Goal: Information Seeking & Learning: Learn about a topic

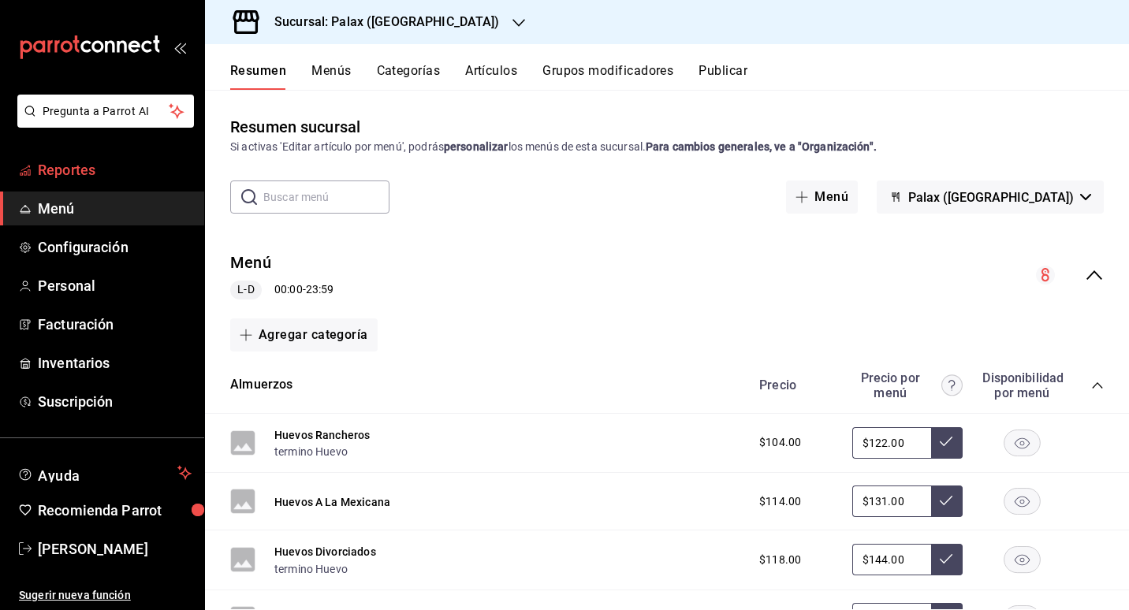
click at [54, 167] on font "Reportes" at bounding box center [67, 170] width 58 height 17
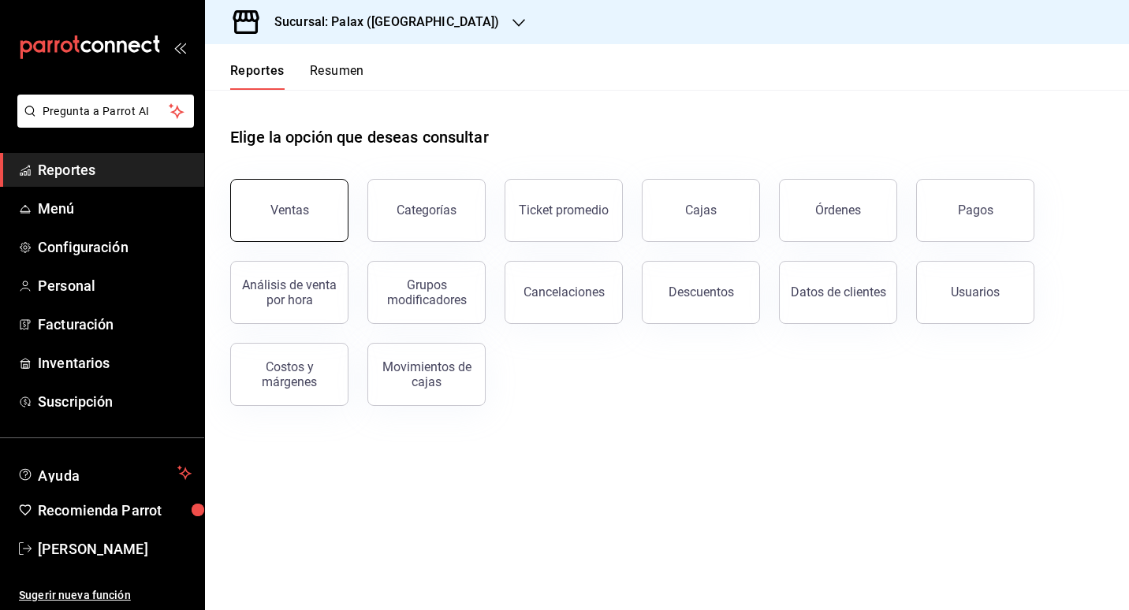
click at [310, 224] on button "Ventas" at bounding box center [289, 210] width 118 height 63
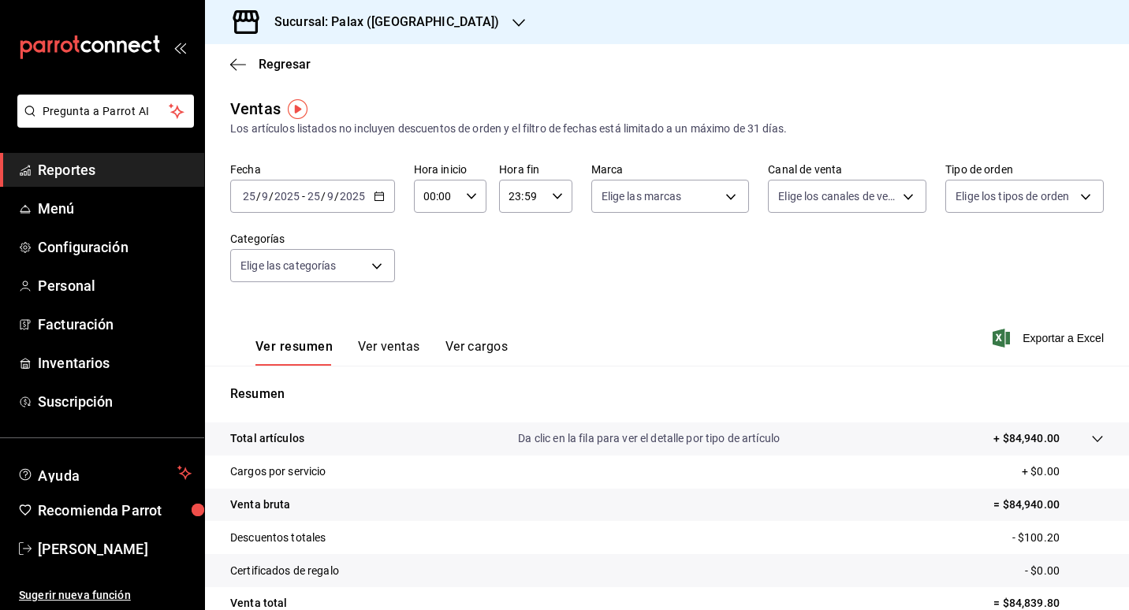
click at [453, 199] on input "00:00" at bounding box center [437, 197] width 46 height 32
click at [430, 265] on span "07" at bounding box center [430, 265] width 11 height 13
type input "07:00"
click at [633, 288] on div at bounding box center [564, 305] width 1129 height 610
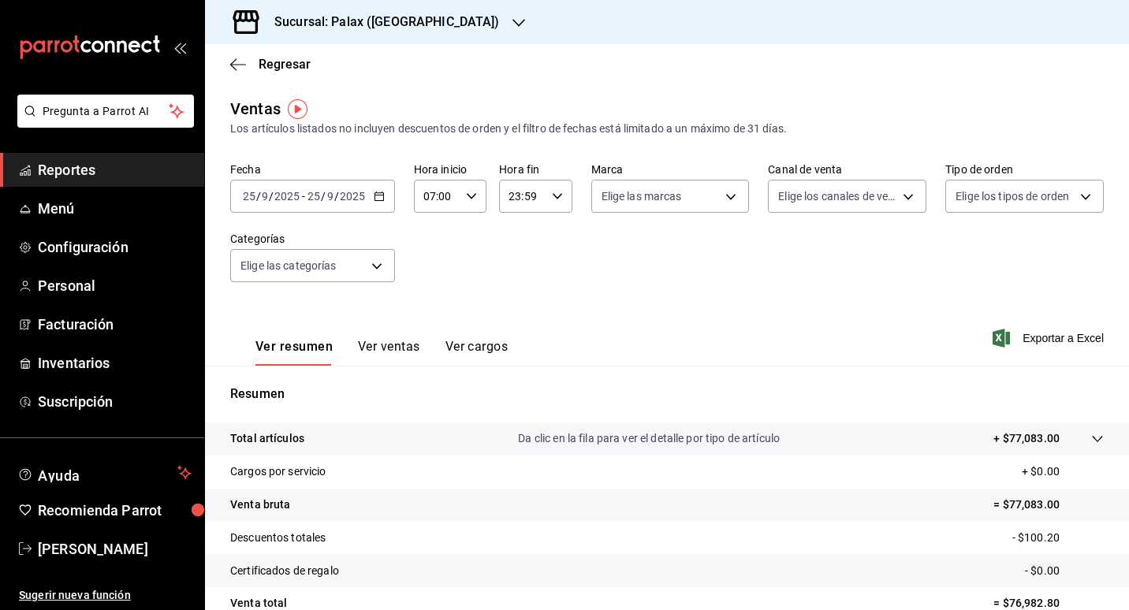
click at [400, 339] on button "Ver ventas" at bounding box center [389, 352] width 62 height 27
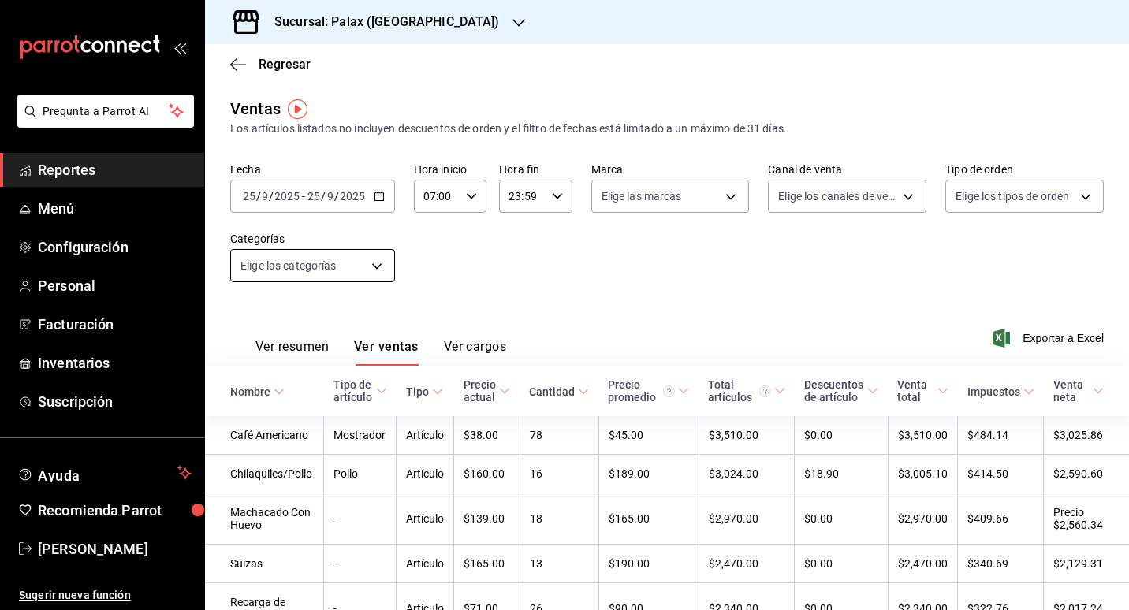
click at [374, 260] on body "Pregunta a Parrot AI Reportes Menú Configuración Personal Facturación Inventari…" at bounding box center [564, 305] width 1129 height 610
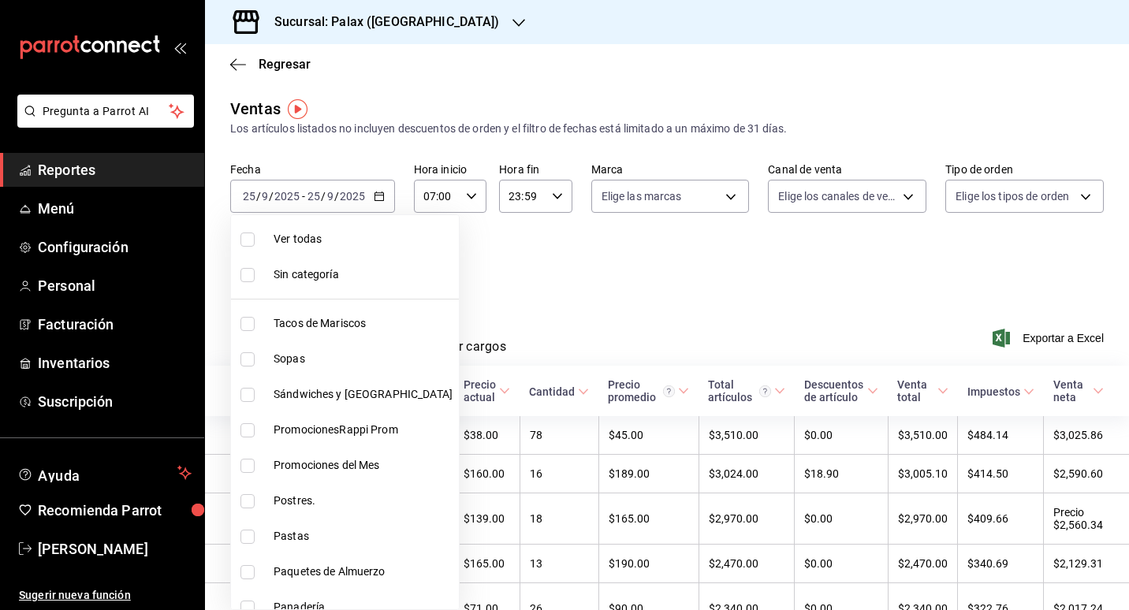
click at [311, 492] on li "Postres." at bounding box center [345, 500] width 228 height 35
type input "5f074bd3-619d-4e10-94fa-620713841d38"
checkbox input "true"
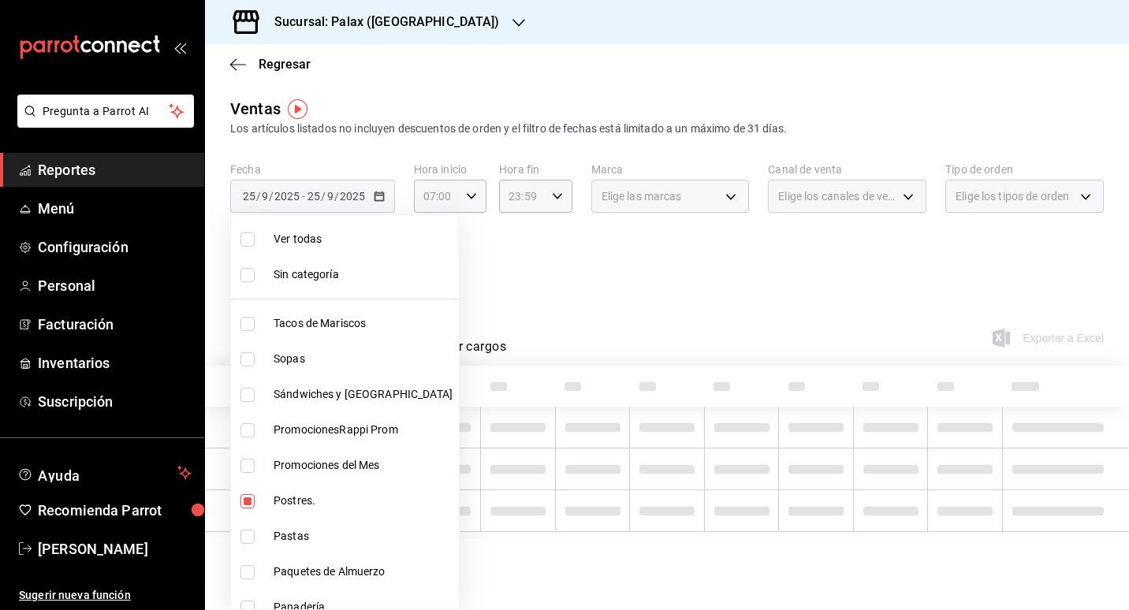
scroll to position [79, 0]
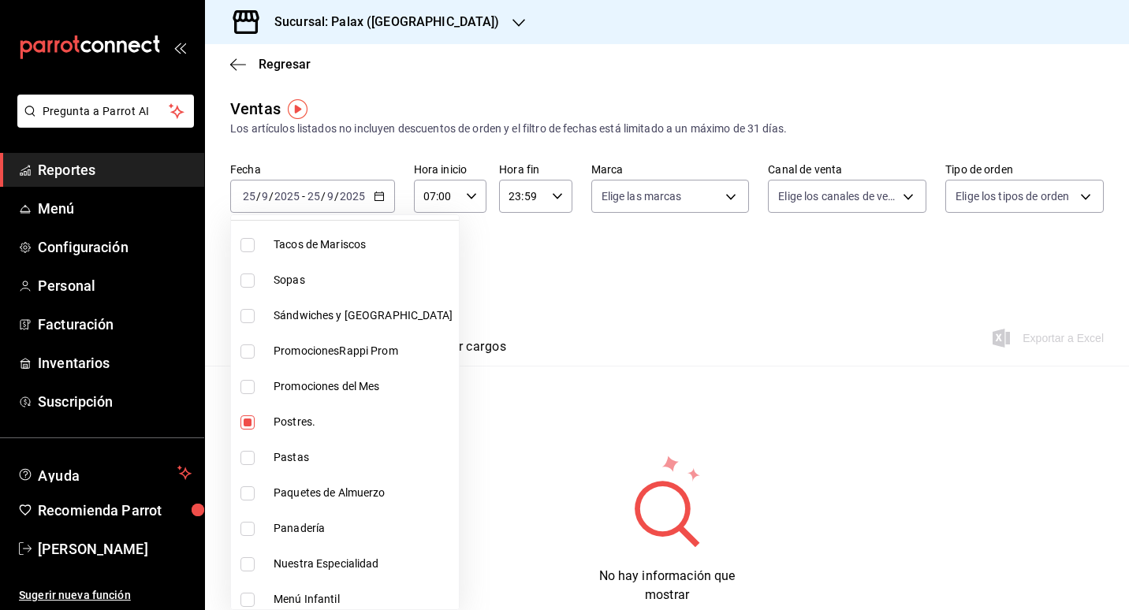
click at [322, 520] on li "Panadería" at bounding box center [345, 528] width 228 height 35
type input "5f074bd3-619d-4e10-94fa-620713841d38,90d14028-a2c9-4fb8-b762-41d9ea373592"
checkbox input "true"
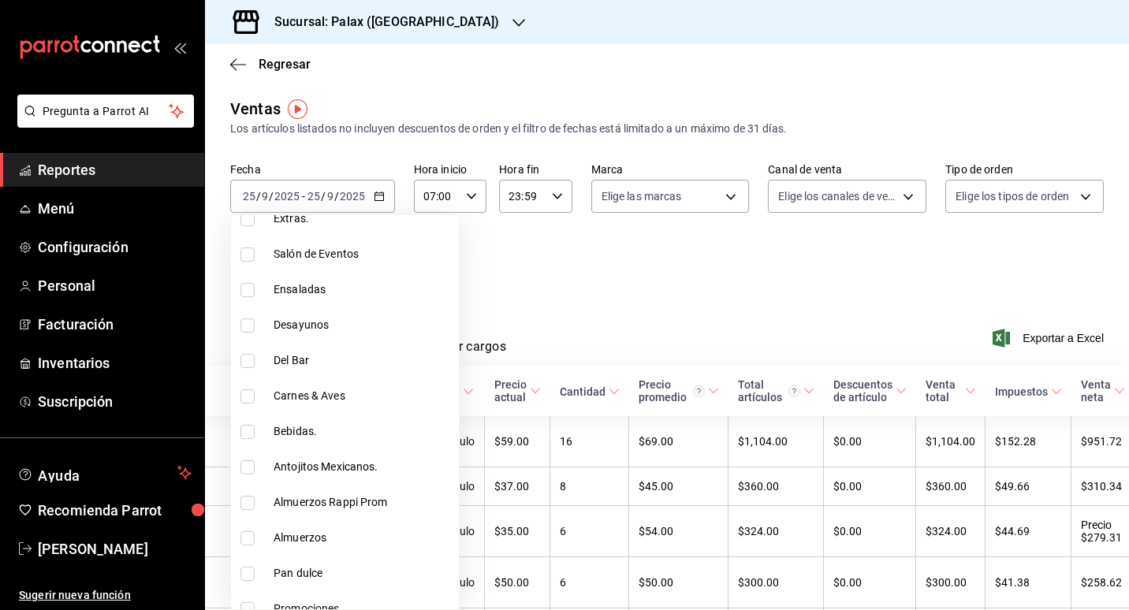
scroll to position [552, 0]
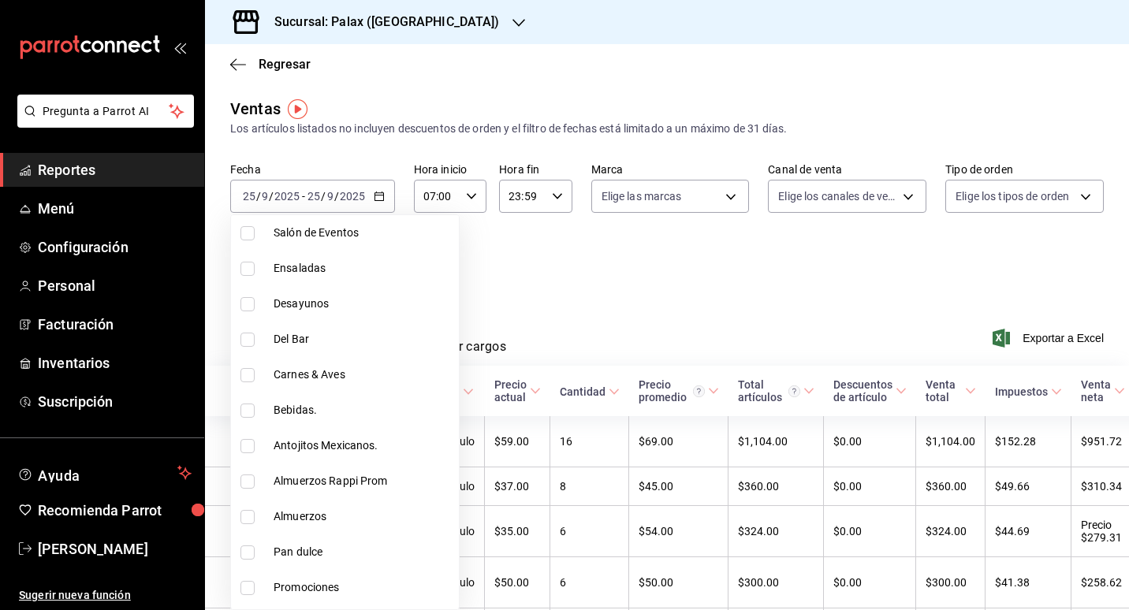
click at [318, 564] on li "Pan dulce" at bounding box center [345, 551] width 228 height 35
type input "5f074bd3-619d-4e10-94fa-620713841d38,90d14028-a2c9-4fb8-b762-41d9ea373592,a0032…"
checkbox input "true"
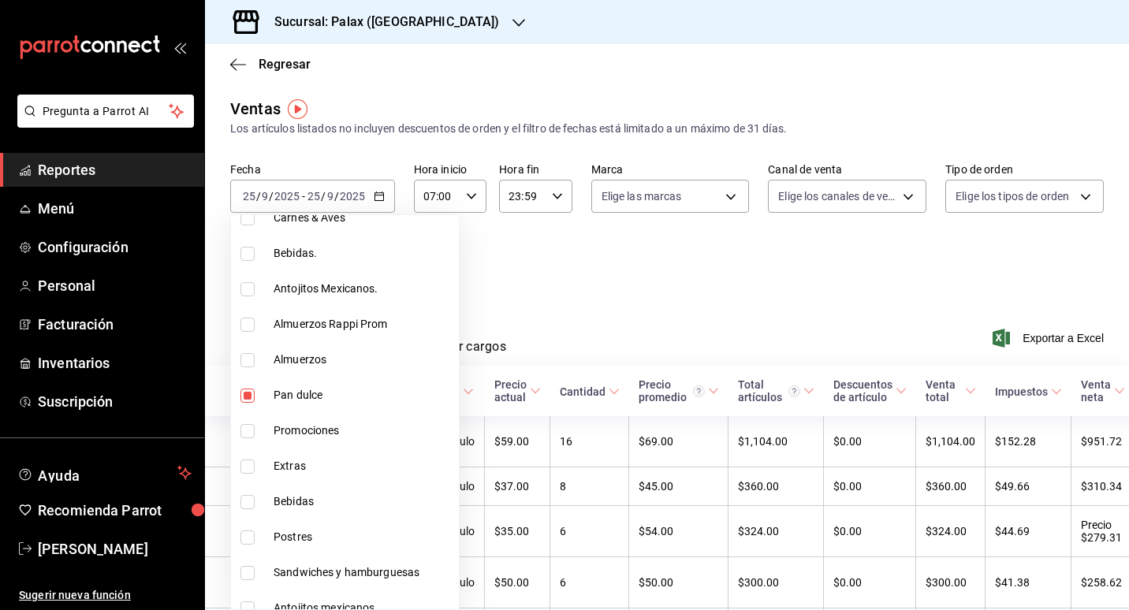
scroll to position [709, 0]
click at [307, 538] on span "Postres" at bounding box center [363, 536] width 179 height 17
type input "5f074bd3-619d-4e10-94fa-620713841d38,90d14028-a2c9-4fb8-b762-41d9ea373592,a0032…"
checkbox input "true"
click at [613, 286] on div at bounding box center [564, 305] width 1129 height 610
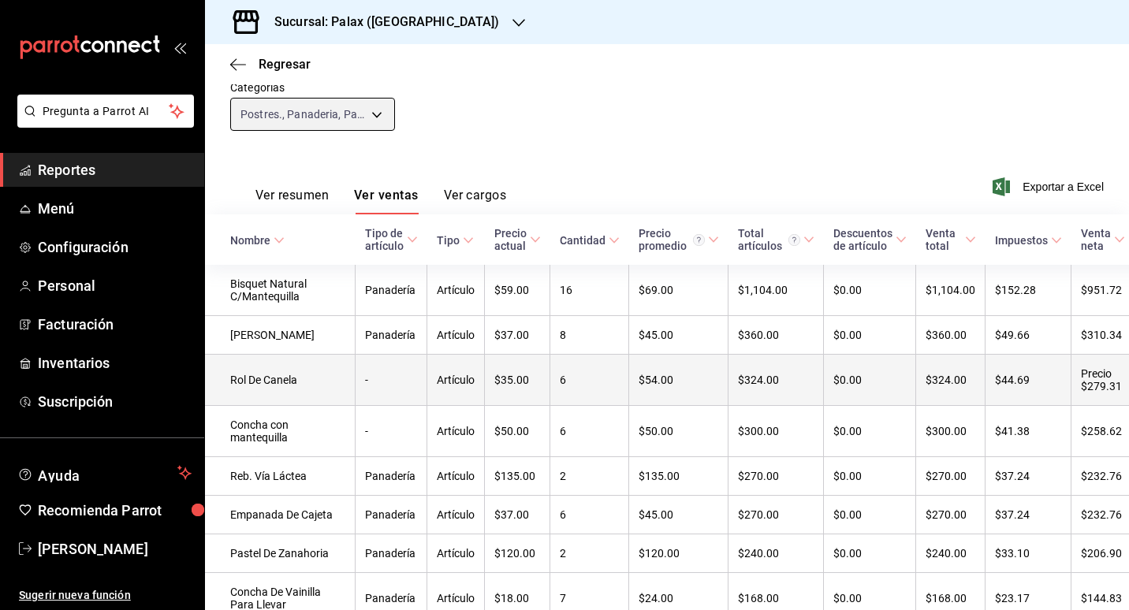
scroll to position [158, 0]
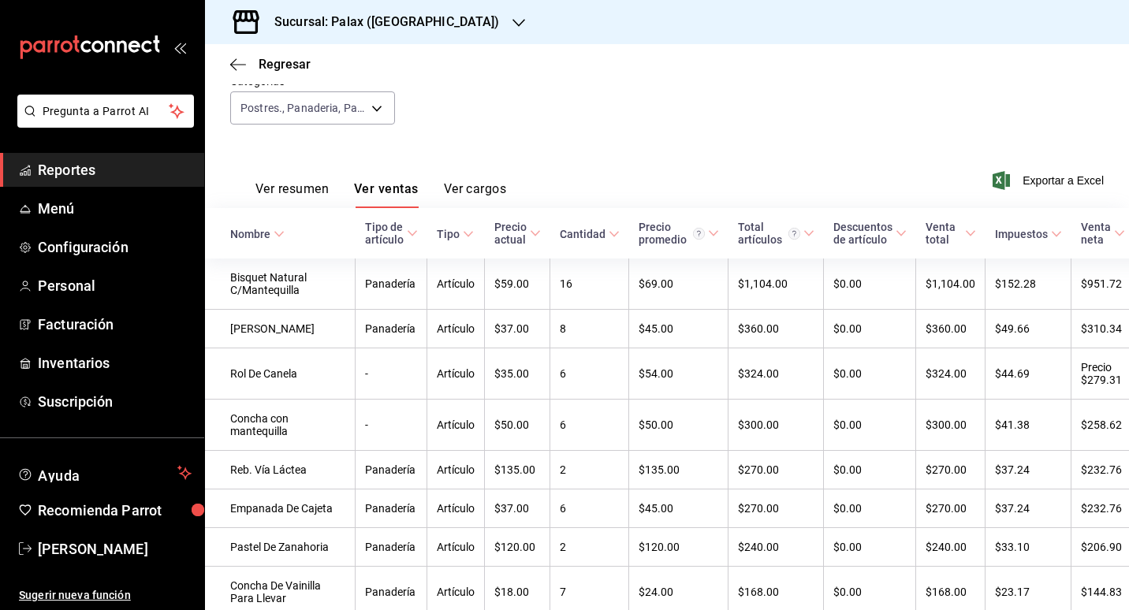
click at [257, 240] on div "Nombre" at bounding box center [250, 234] width 40 height 13
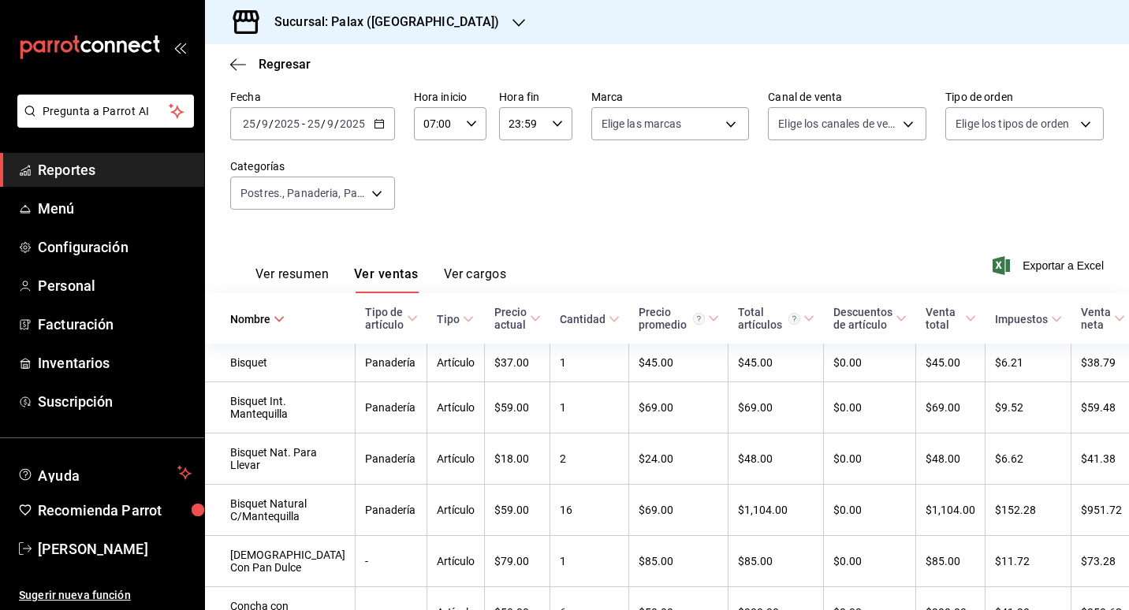
scroll to position [69, 0]
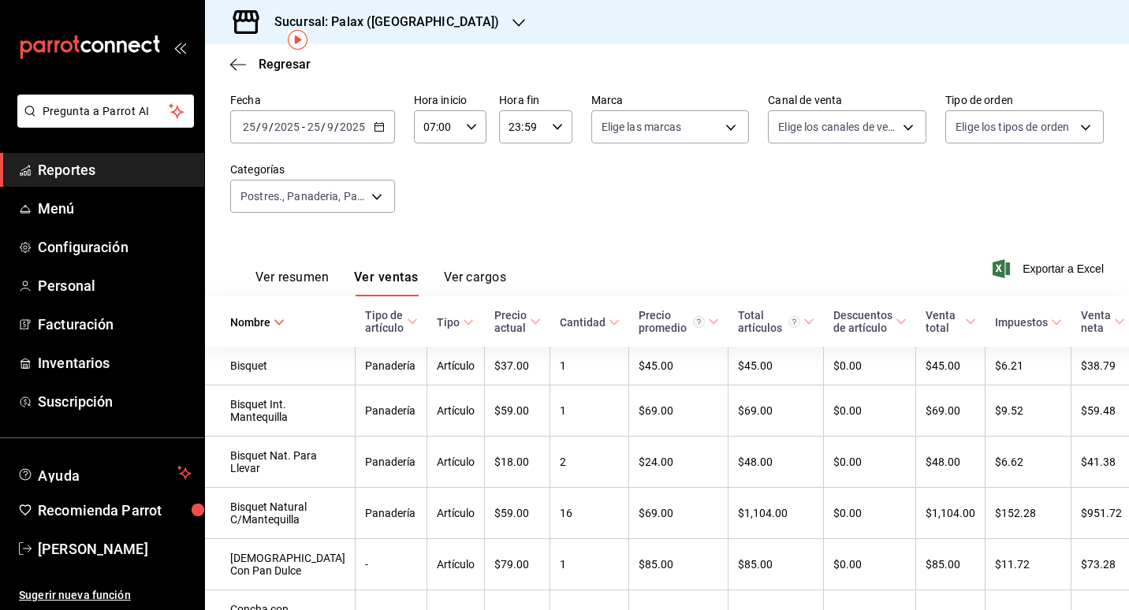
click at [499, 136] on input "23:59" at bounding box center [522, 127] width 46 height 32
click at [461, 127] on div at bounding box center [564, 305] width 1129 height 610
click at [466, 127] on icon "button" at bounding box center [471, 126] width 11 height 11
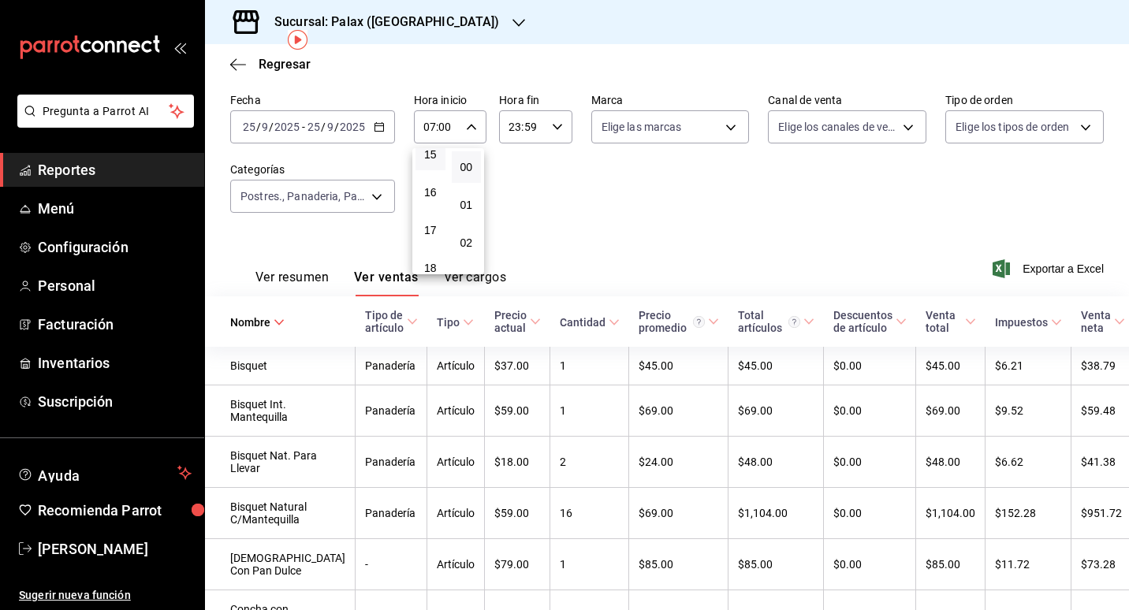
click at [431, 165] on button "15" at bounding box center [430, 155] width 30 height 32
type input "15:00"
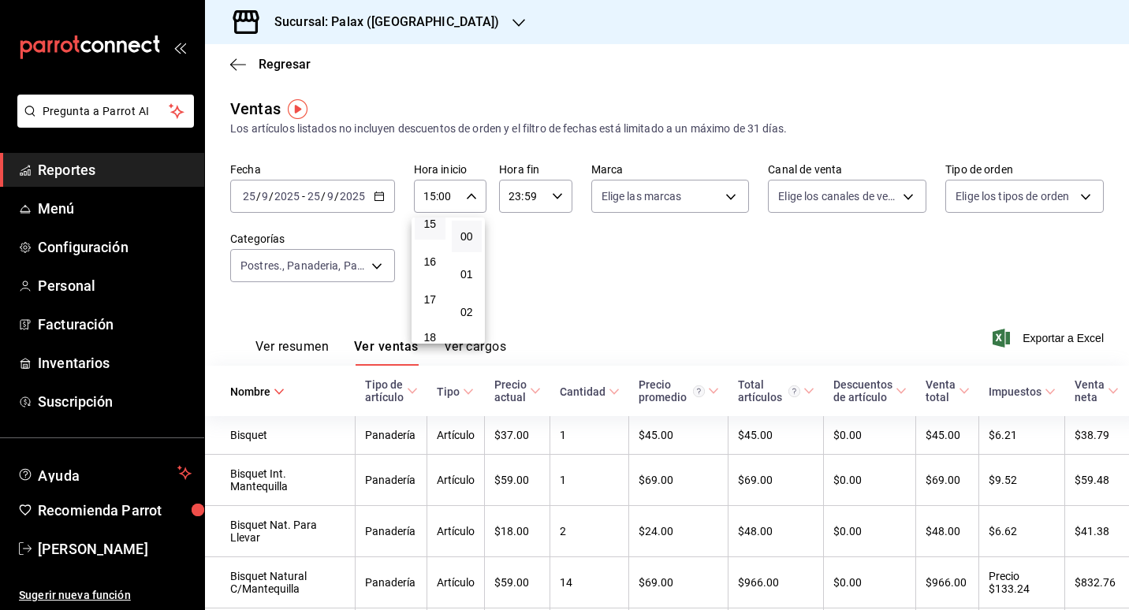
click at [599, 255] on div at bounding box center [564, 305] width 1129 height 610
click at [384, 266] on body "Pregunta a Parrot AI Reportes Menú Configuración Personal Facturación Inventari…" at bounding box center [564, 305] width 1129 height 610
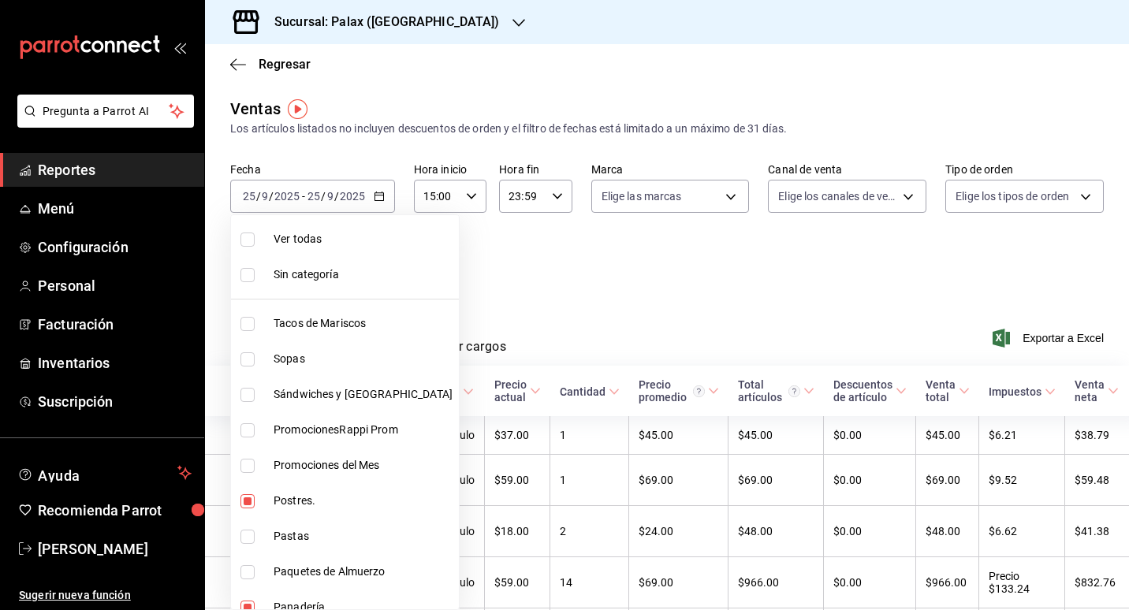
click at [318, 246] on span "Ver todas" at bounding box center [363, 239] width 179 height 17
type input "7fa229bc-c9d3-4dba-9758-ee0117d8b32c,874e04fd-13f0-4277-bc95-ee84bfec7f9b,7d801…"
checkbox input "true"
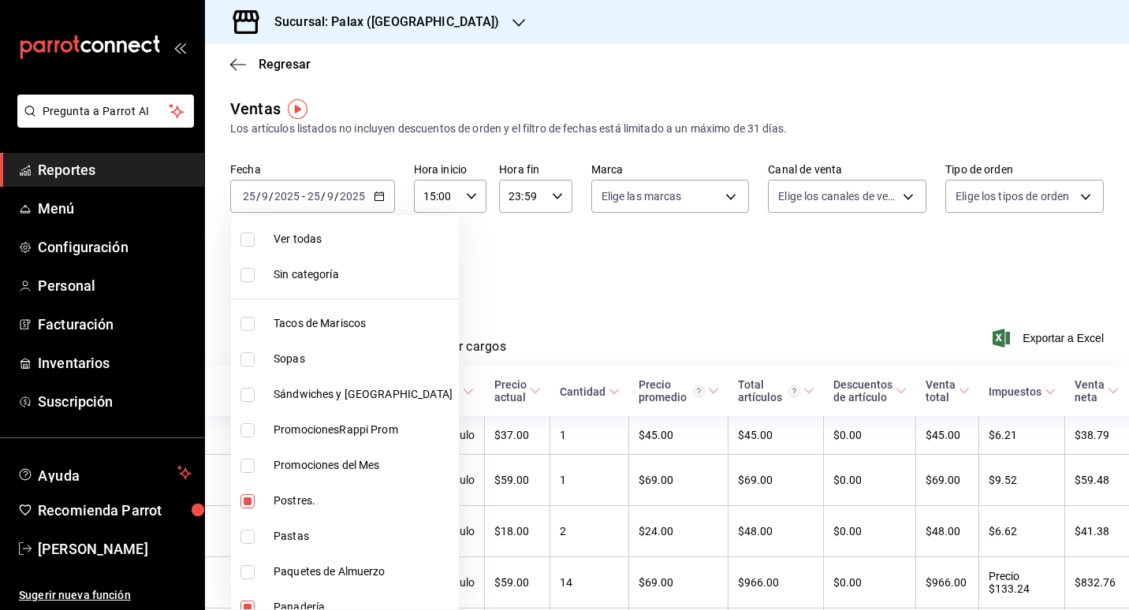
checkbox input "true"
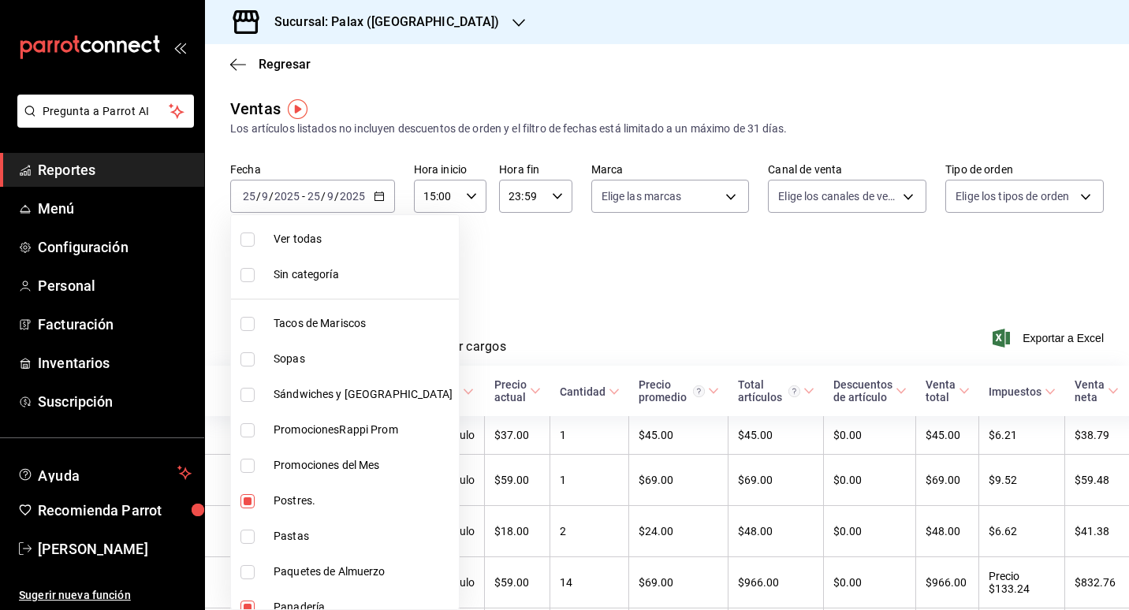
checkbox input "true"
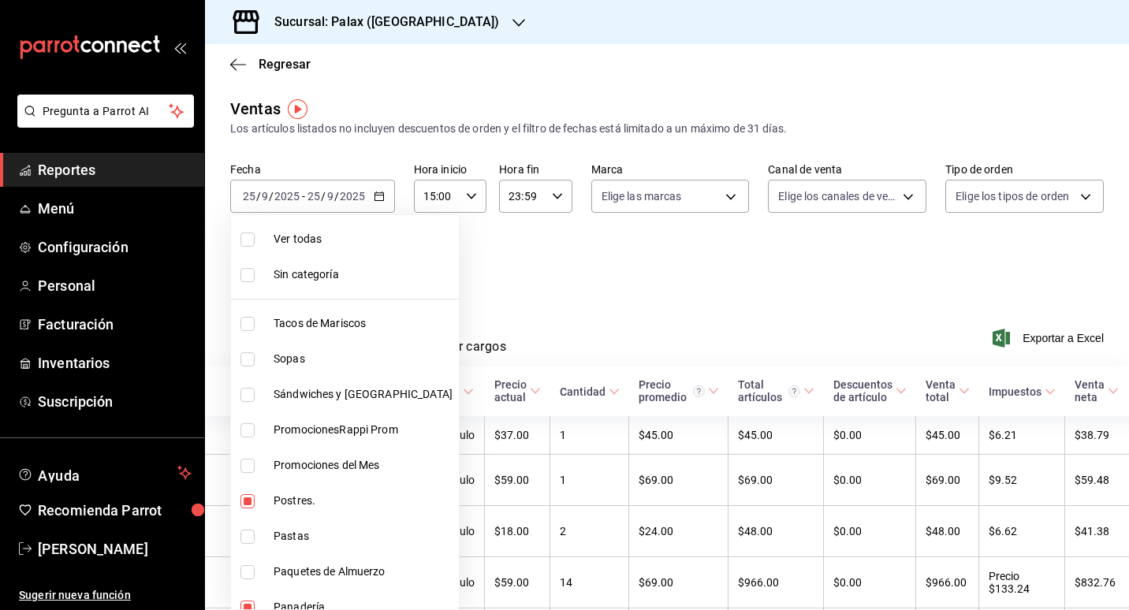
checkbox input "true"
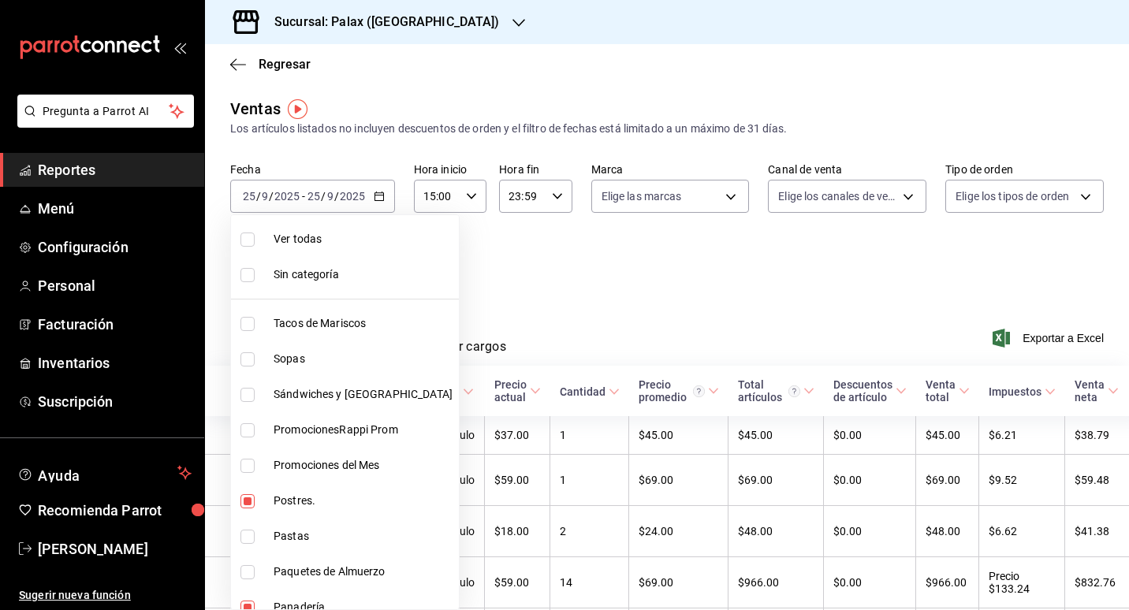
checkbox input "true"
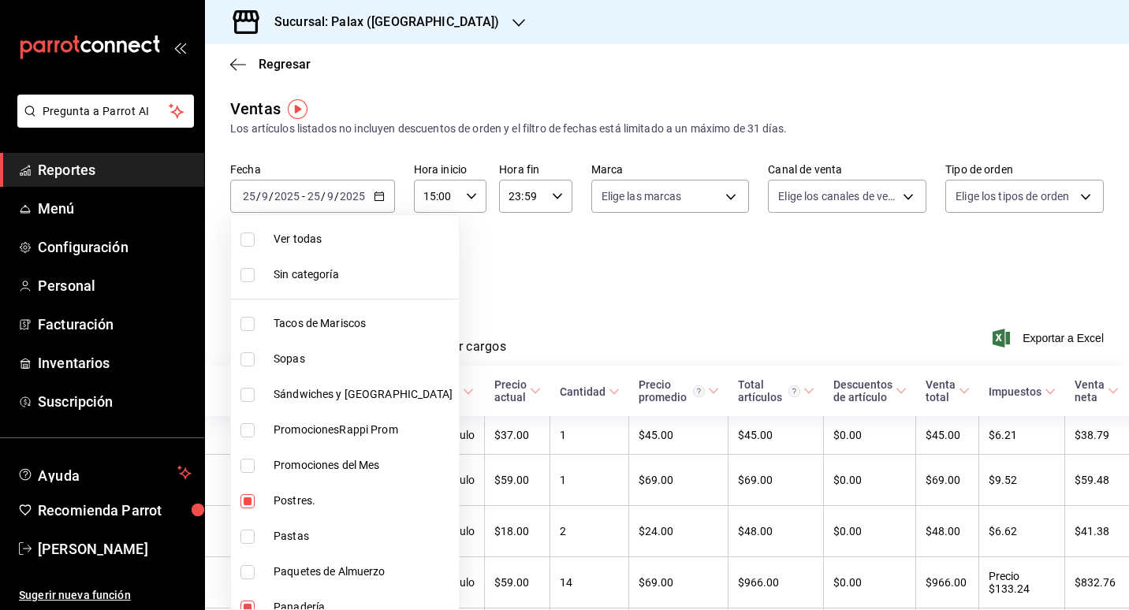
checkbox input "true"
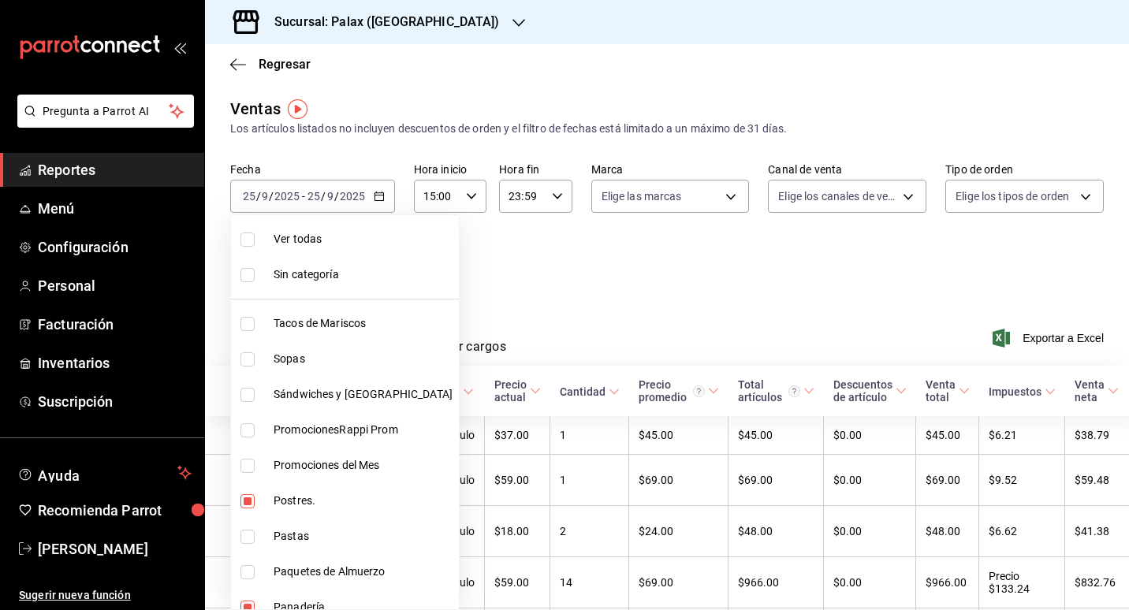
checkbox input "true"
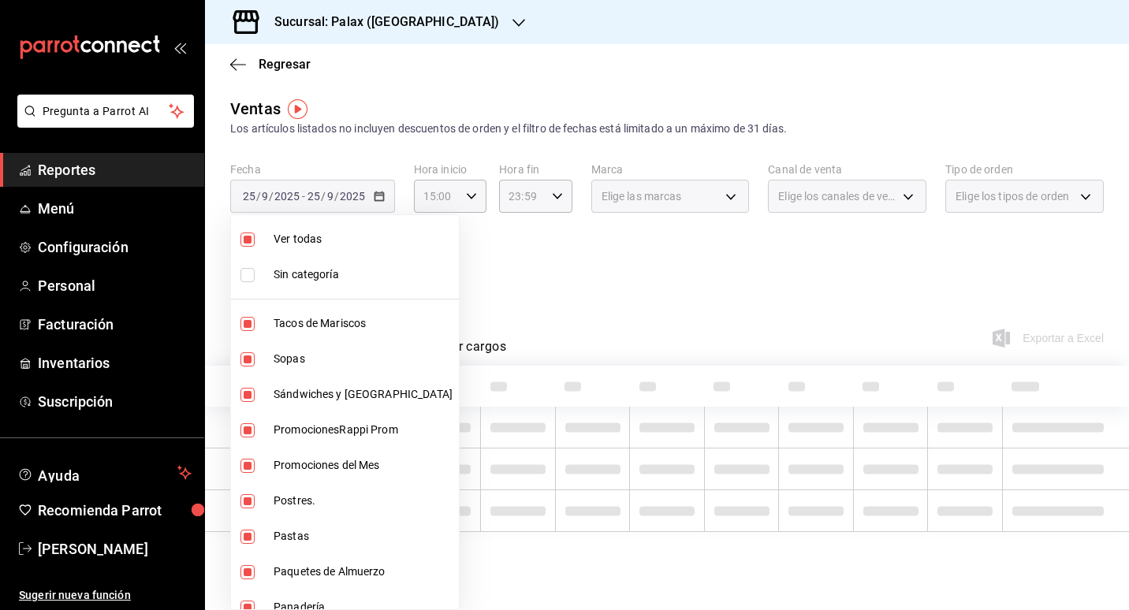
click at [318, 246] on span "Ver todas" at bounding box center [363, 239] width 179 height 17
checkbox input "false"
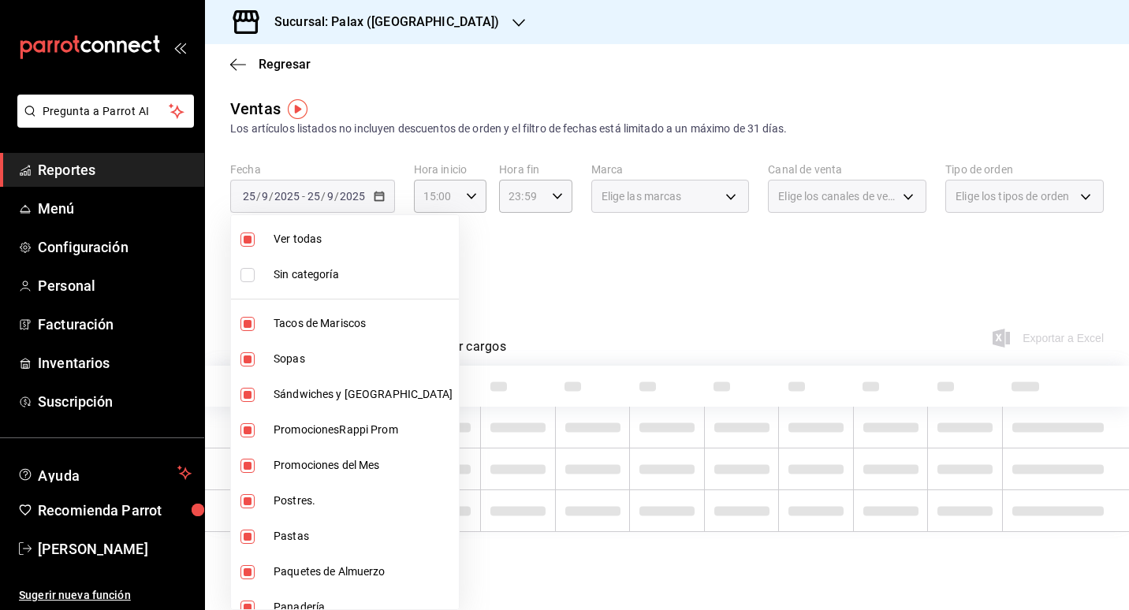
checkbox input "false"
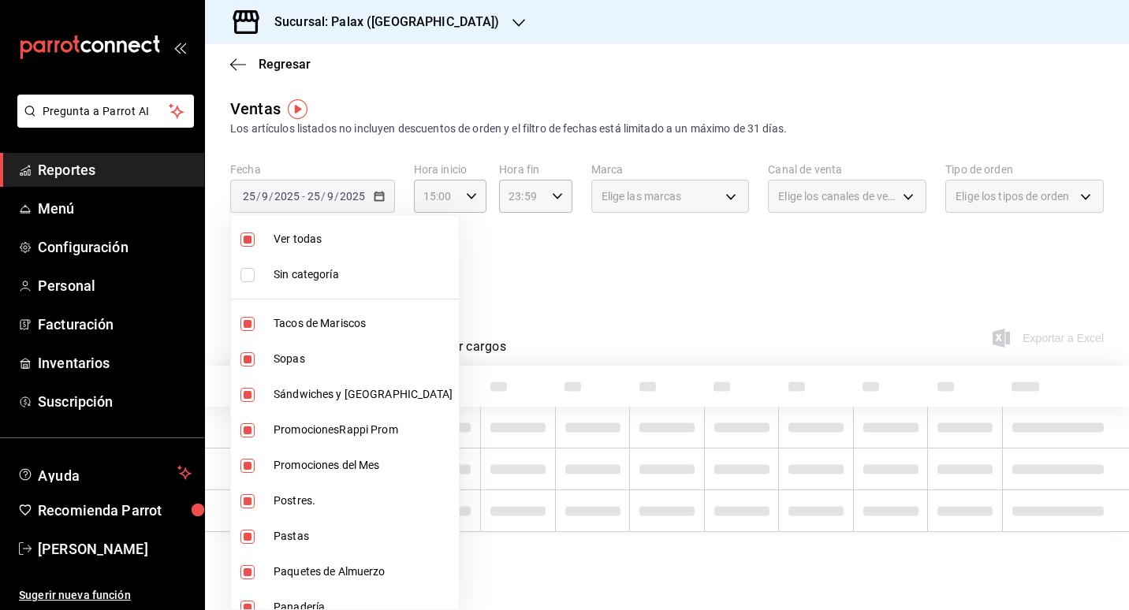
checkbox input "false"
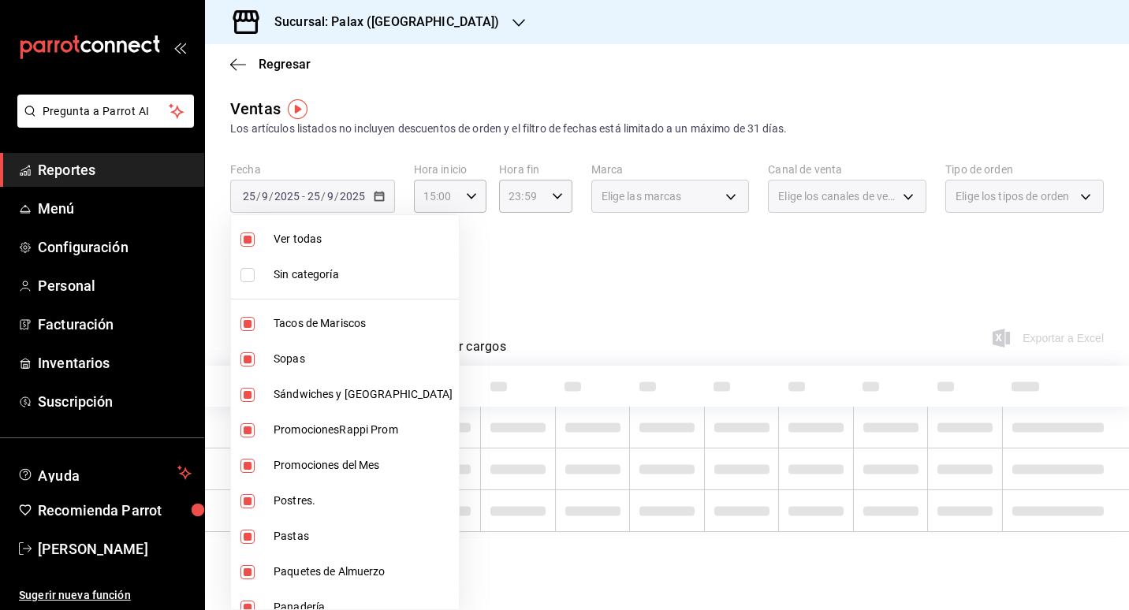
checkbox input "false"
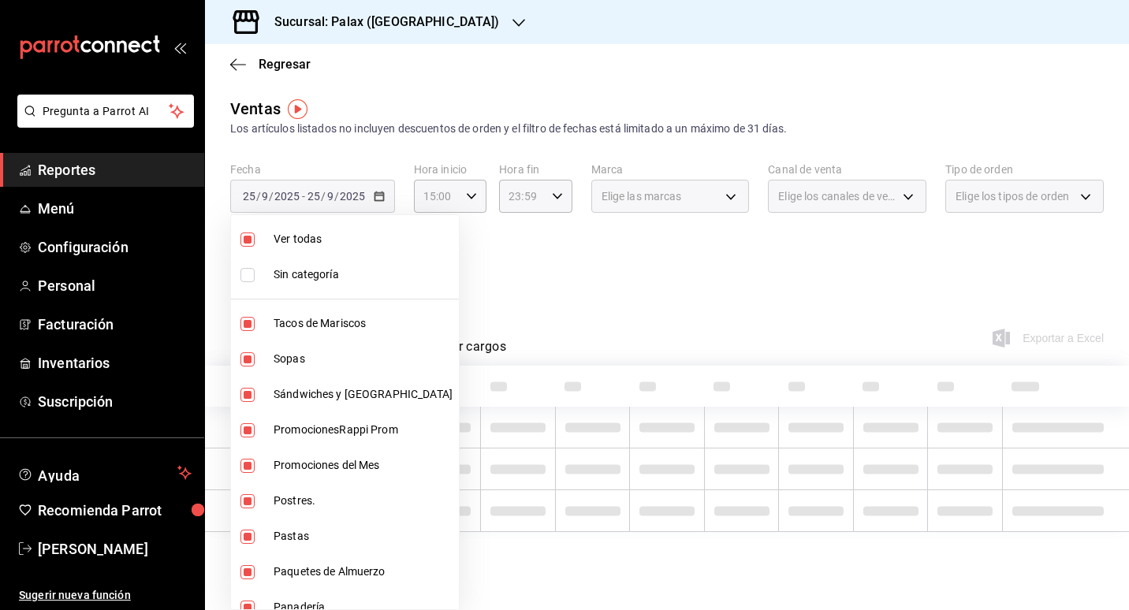
checkbox input "false"
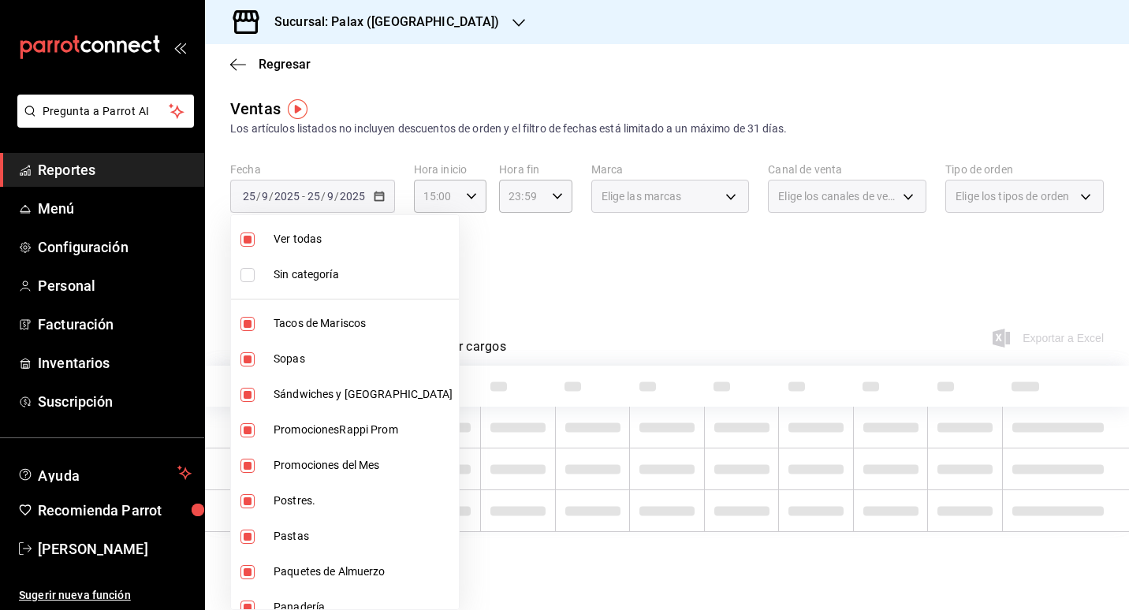
checkbox input "false"
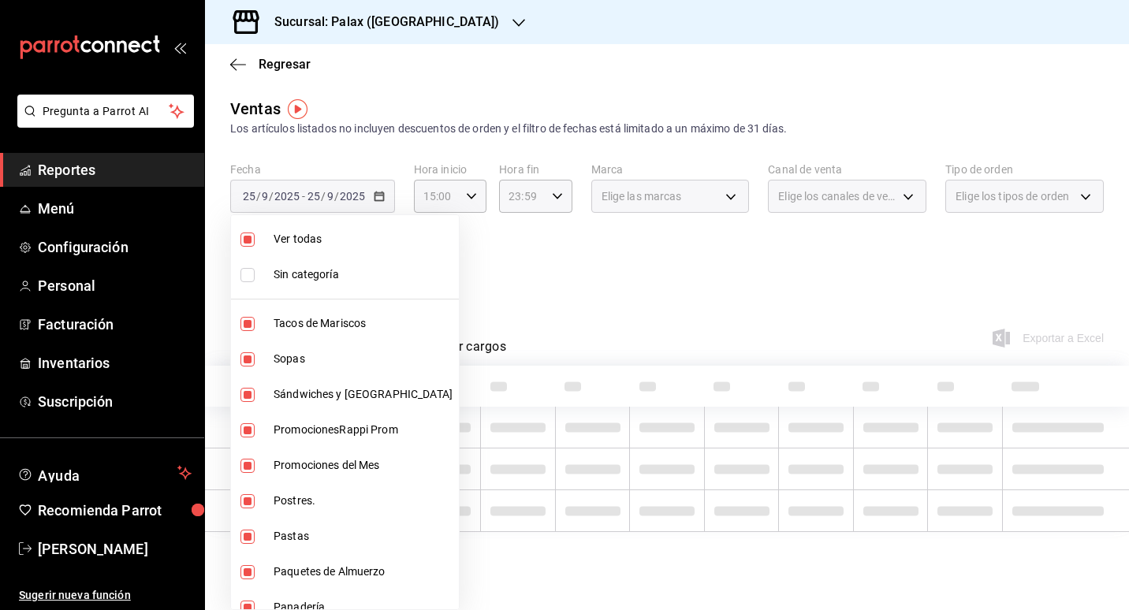
checkbox input "false"
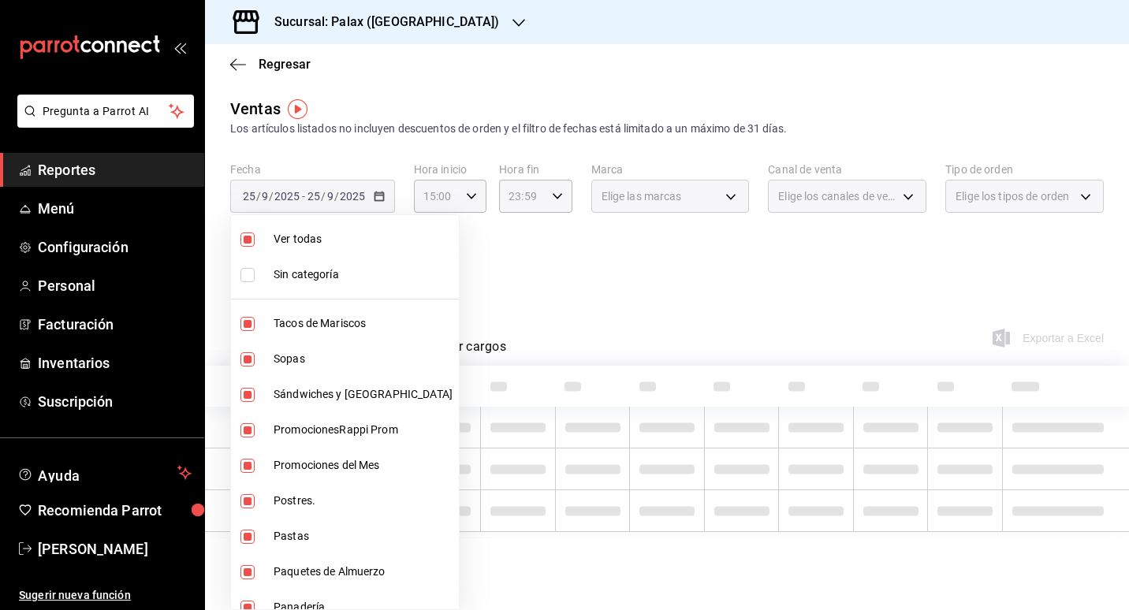
checkbox input "false"
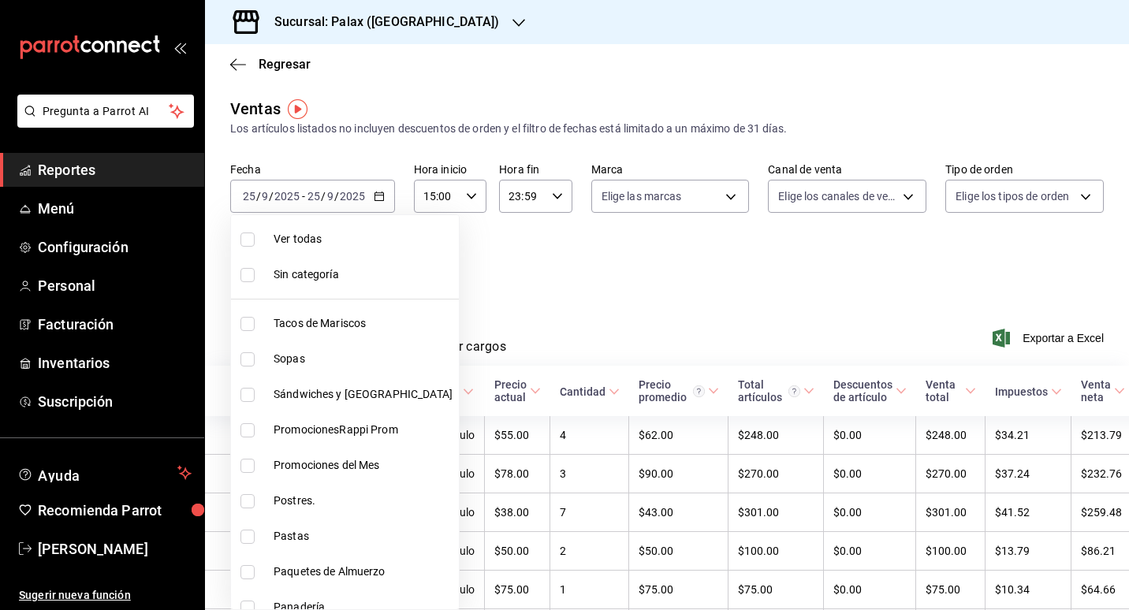
click at [328, 251] on li "Ver todas" at bounding box center [345, 239] width 228 height 35
type input "7fa229bc-c9d3-4dba-9758-ee0117d8b32c,874e04fd-13f0-4277-bc95-ee84bfec7f9b,7d801…"
checkbox input "true"
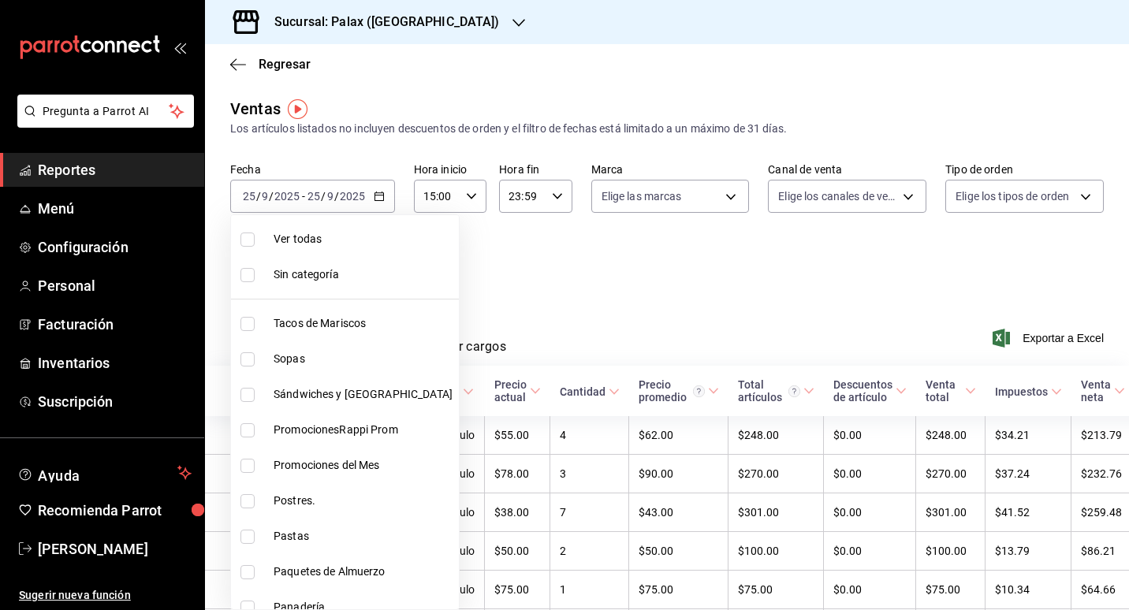
checkbox input "true"
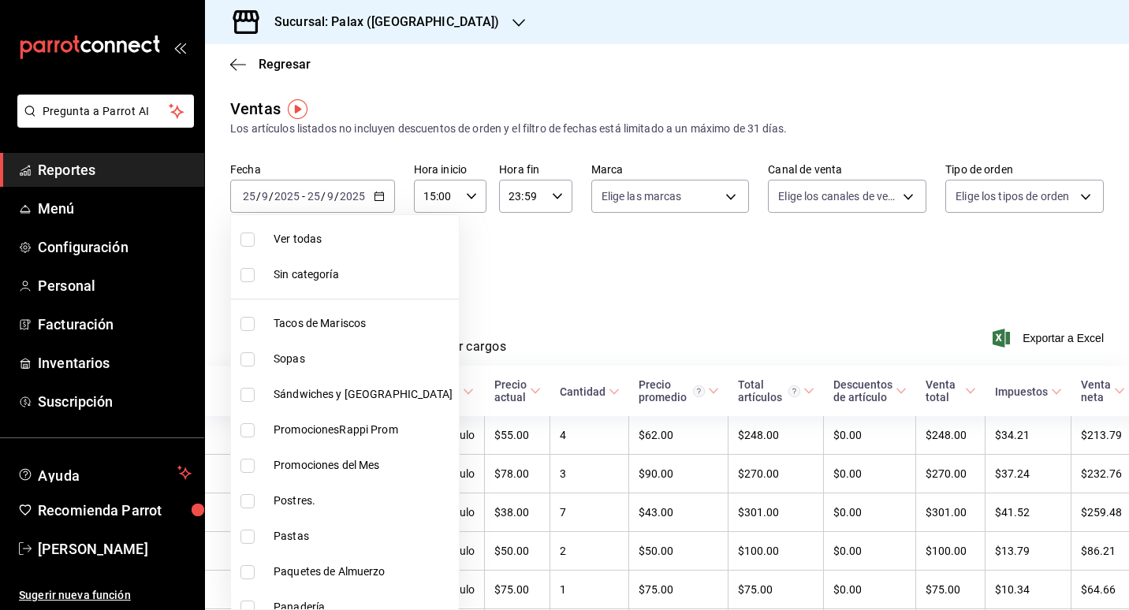
checkbox input "true"
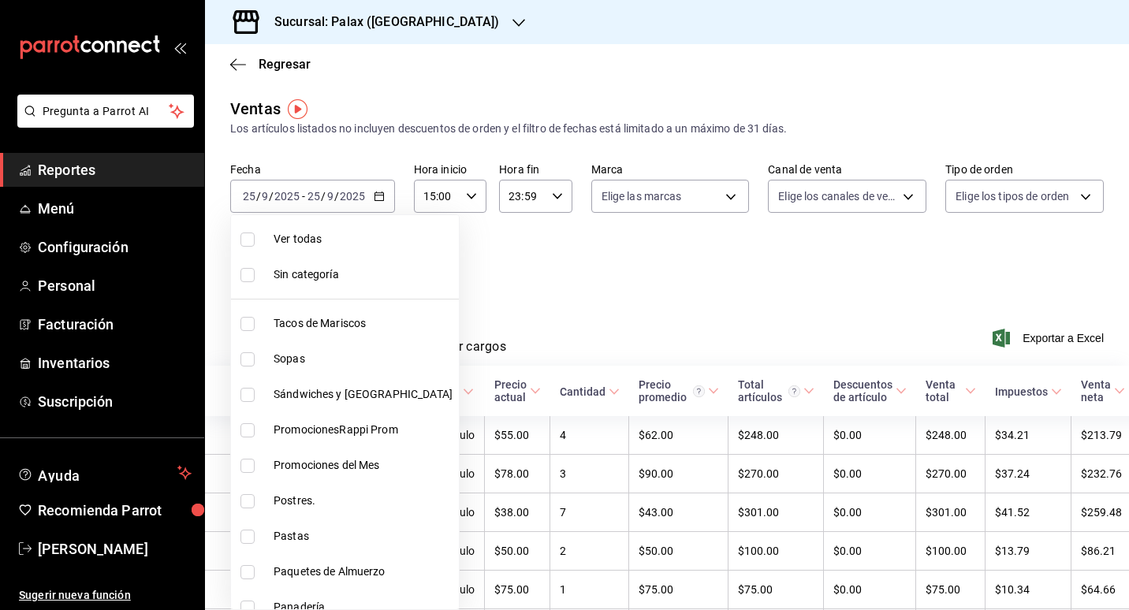
checkbox input "true"
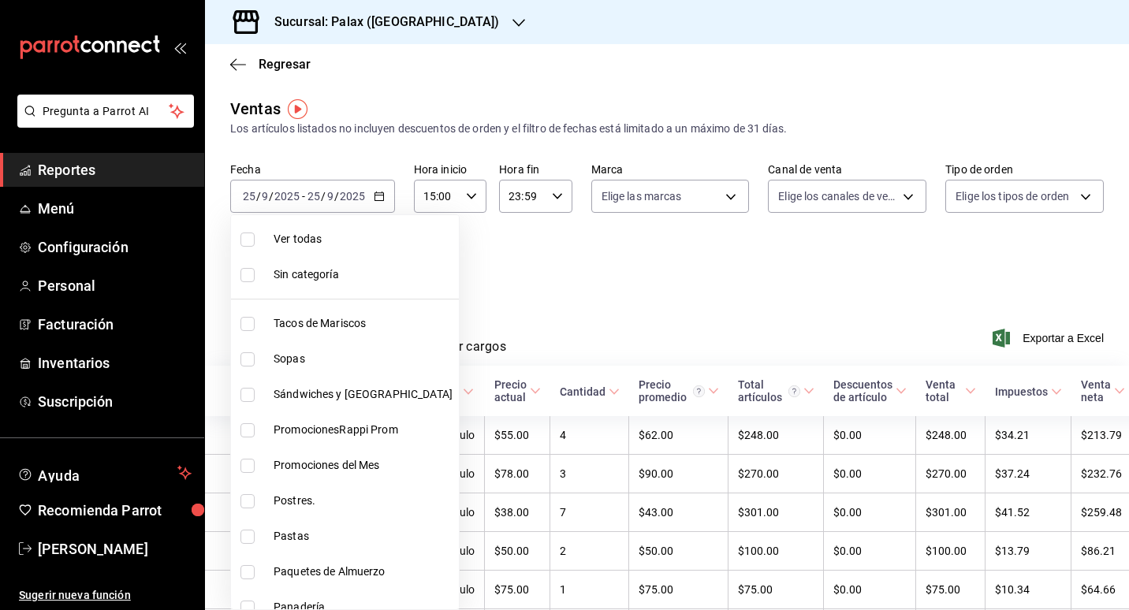
checkbox input "true"
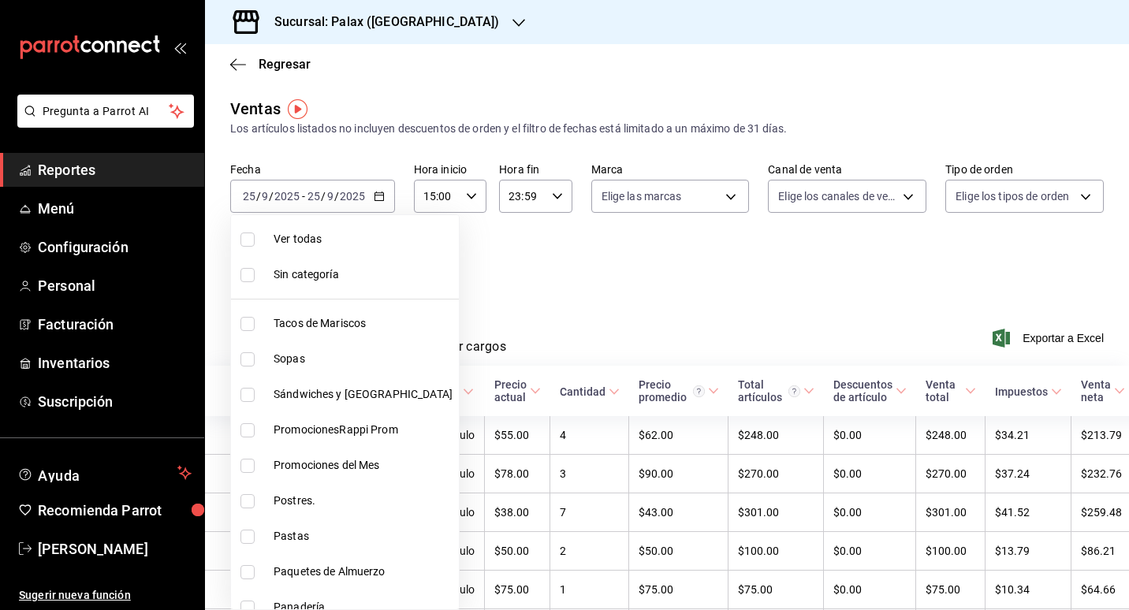
checkbox input "true"
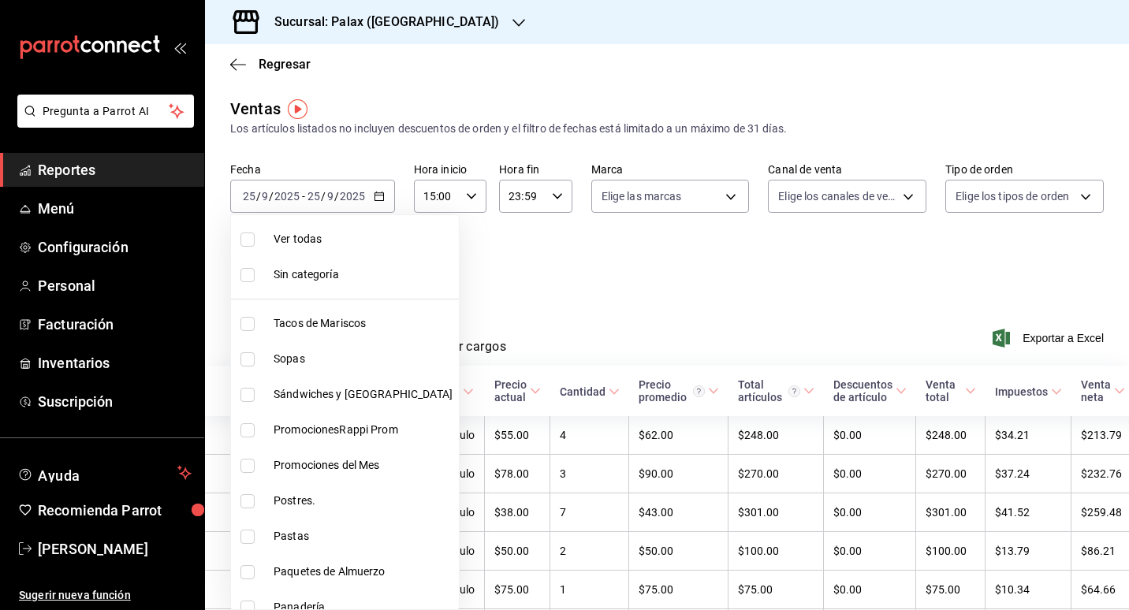
checkbox input "true"
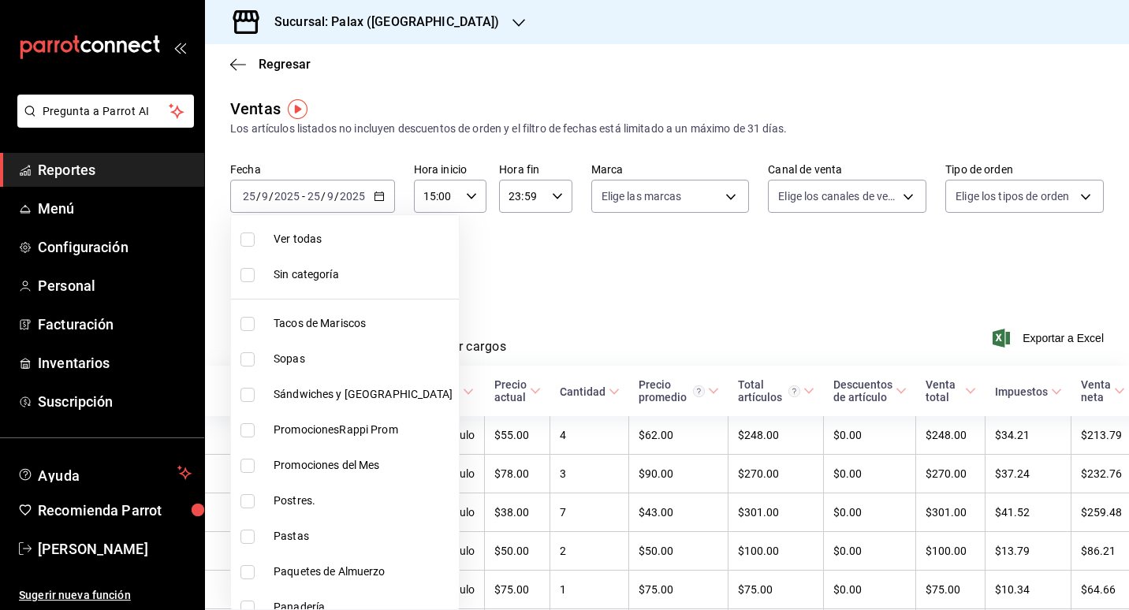
checkbox input "true"
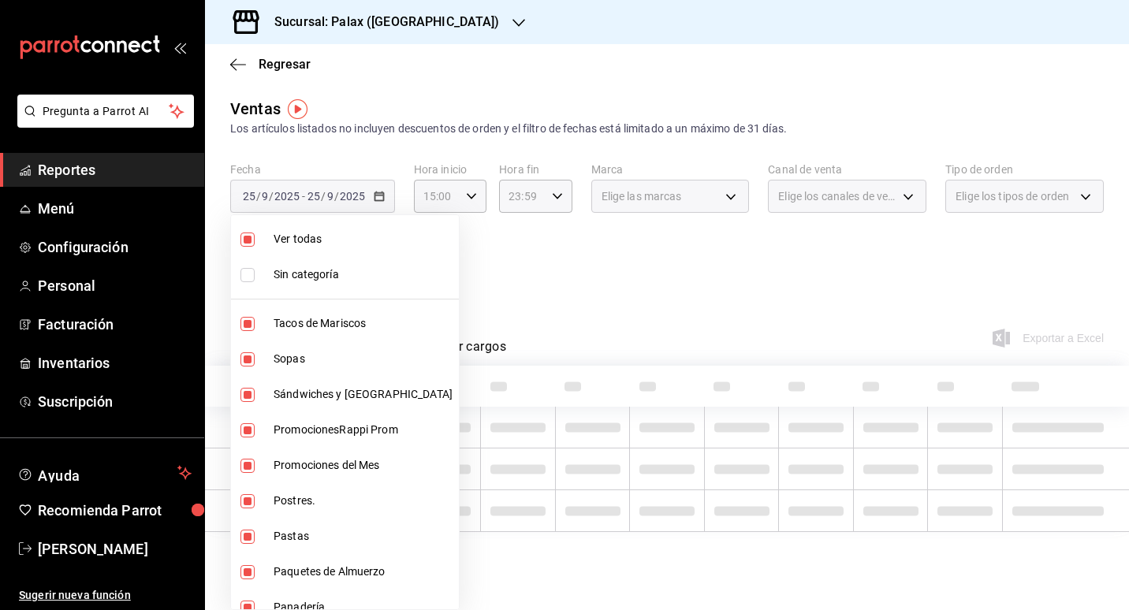
click at [593, 304] on div at bounding box center [564, 305] width 1129 height 610
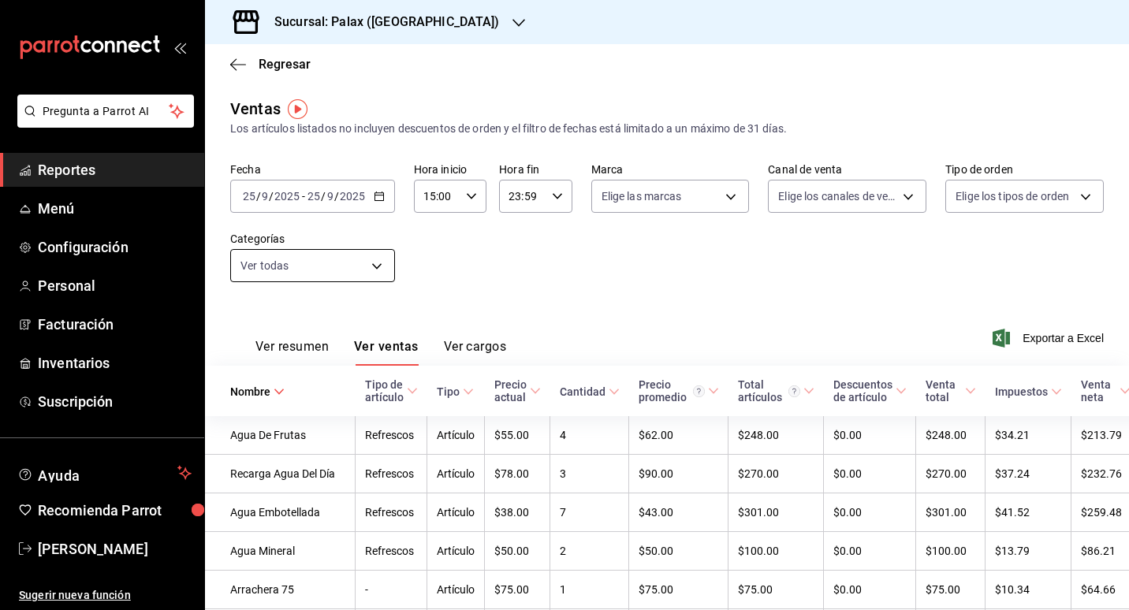
click at [366, 264] on body "Pregunta a Parrot AI Reportes Menú Configuración Personal Facturación Inventari…" at bounding box center [564, 305] width 1129 height 610
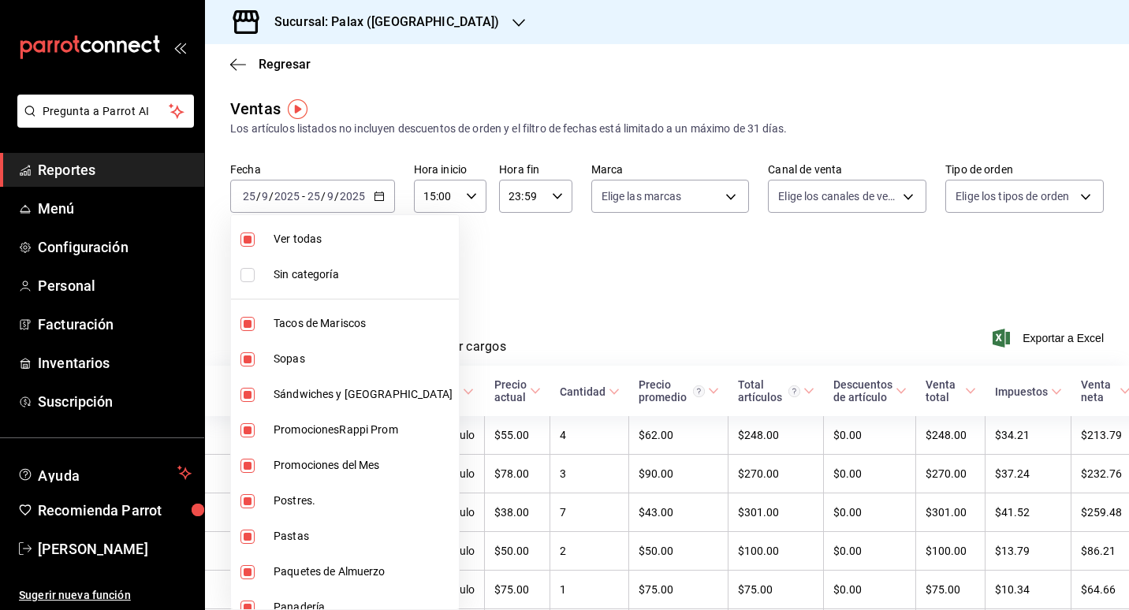
click at [326, 243] on span "Ver todas" at bounding box center [363, 239] width 179 height 17
checkbox input "false"
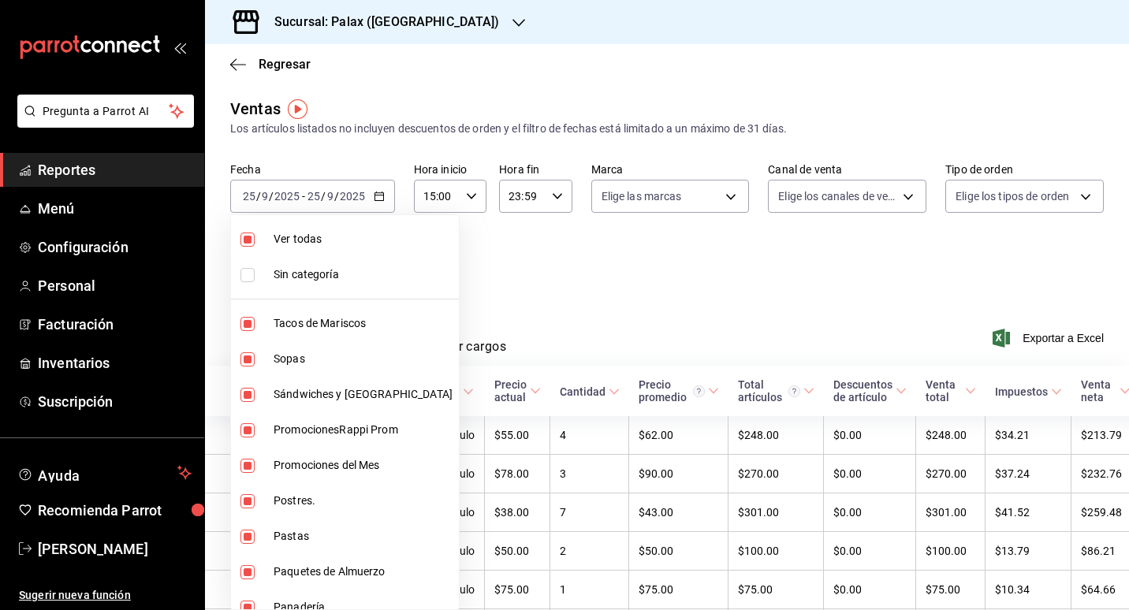
checkbox input "false"
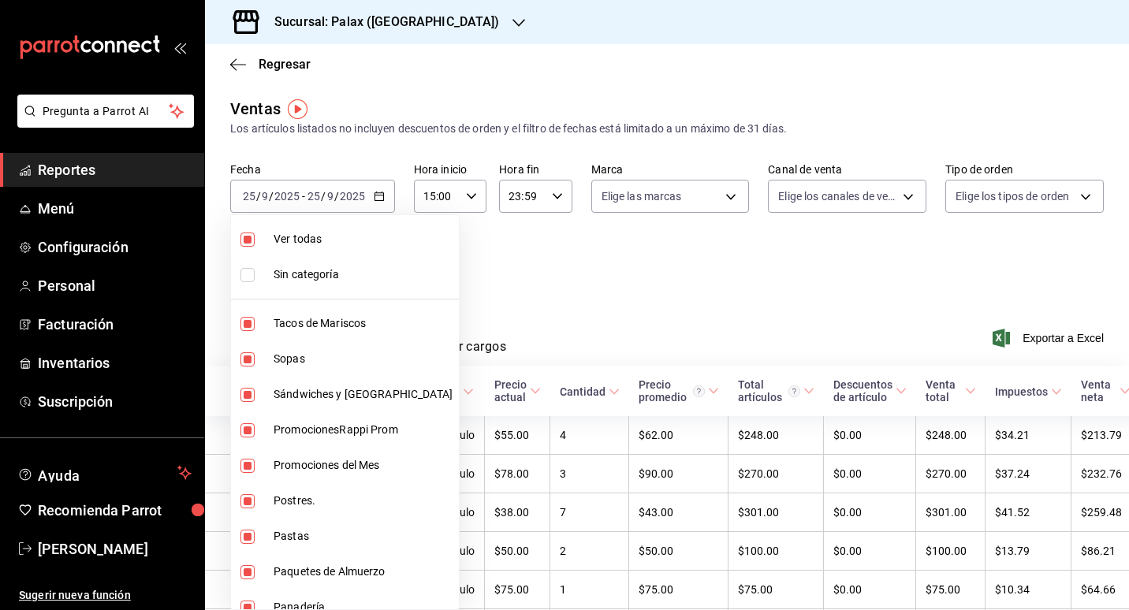
checkbox input "false"
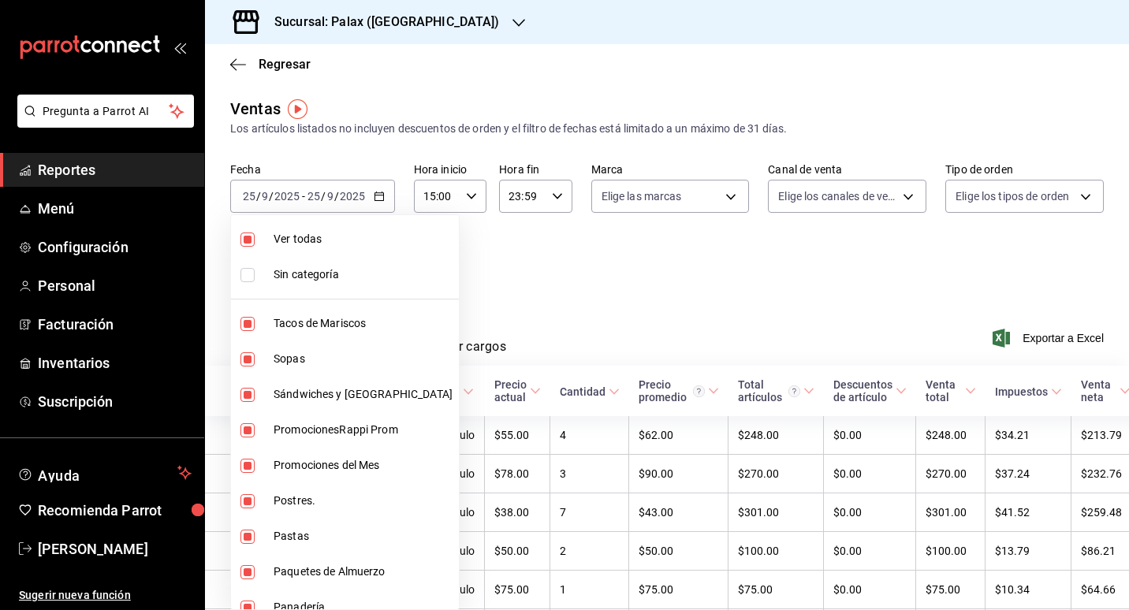
checkbox input "false"
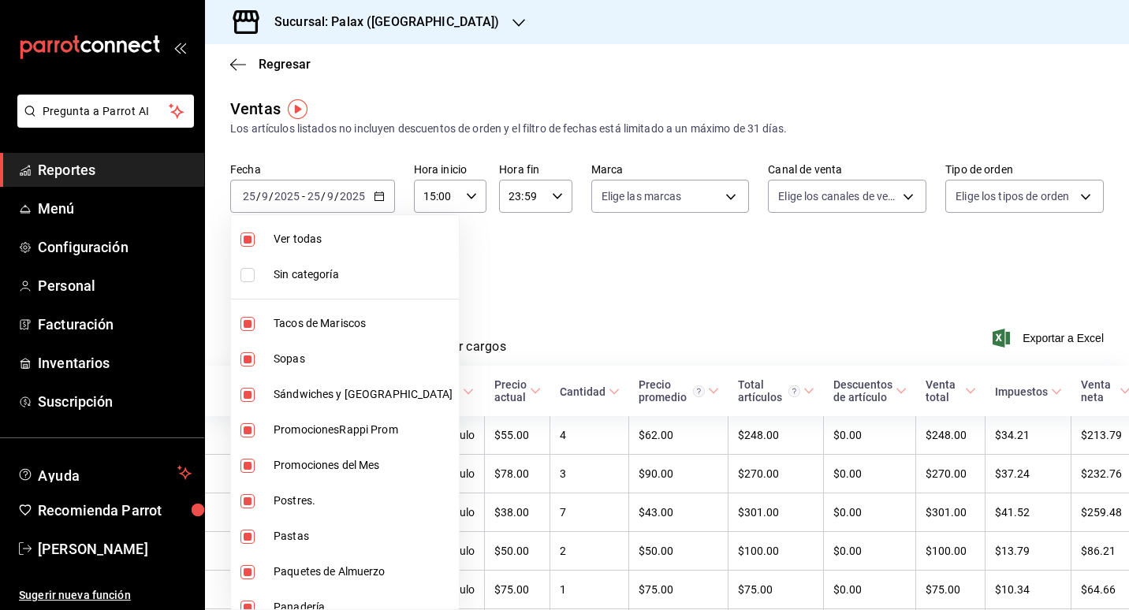
checkbox input "false"
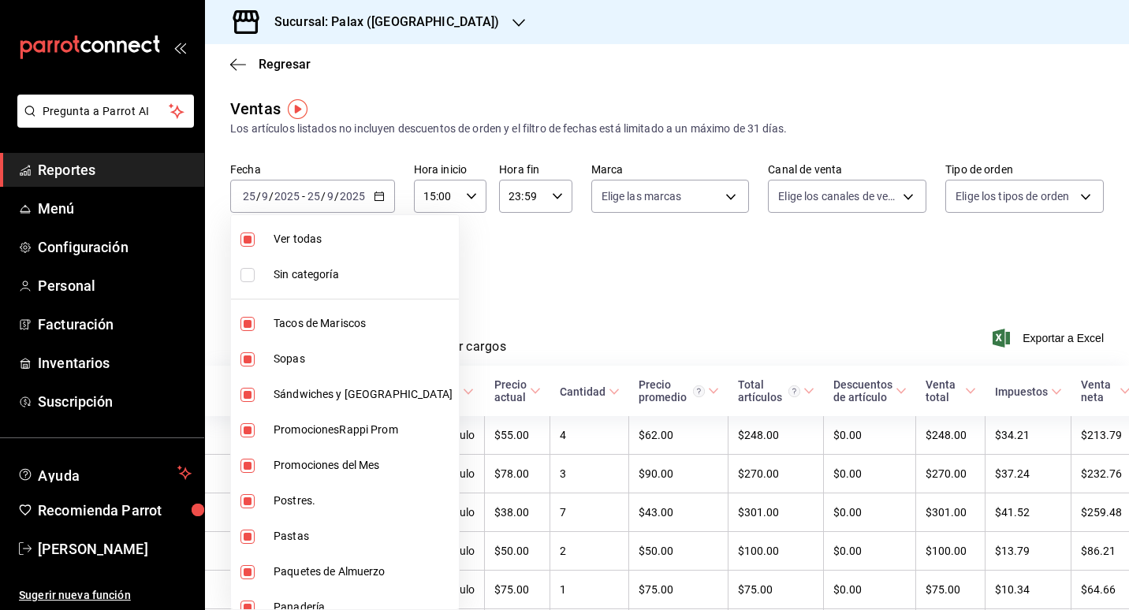
checkbox input "false"
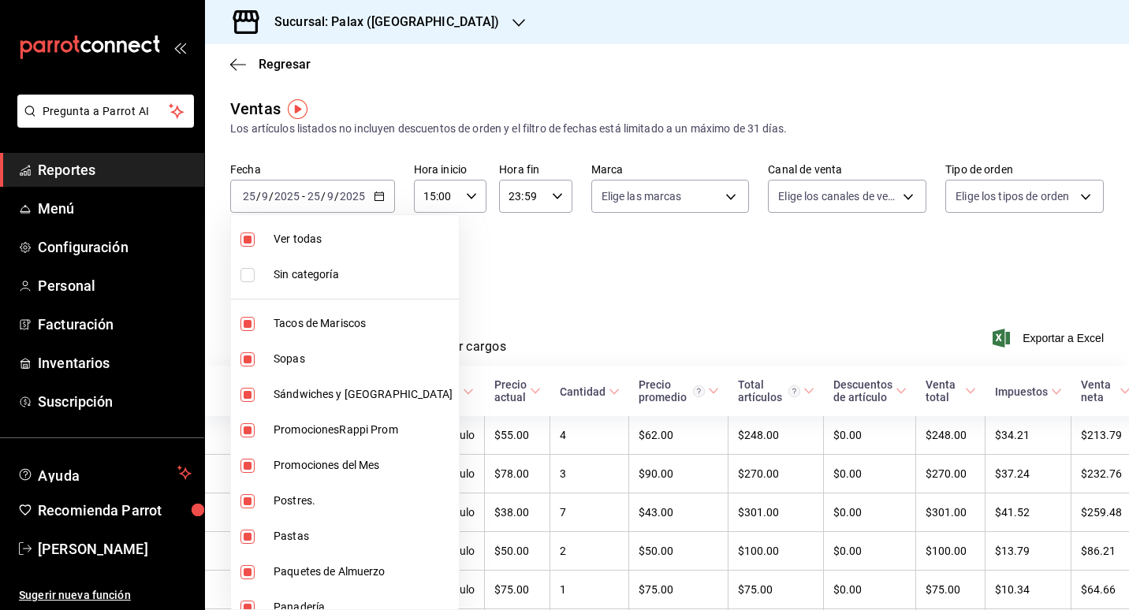
checkbox input "false"
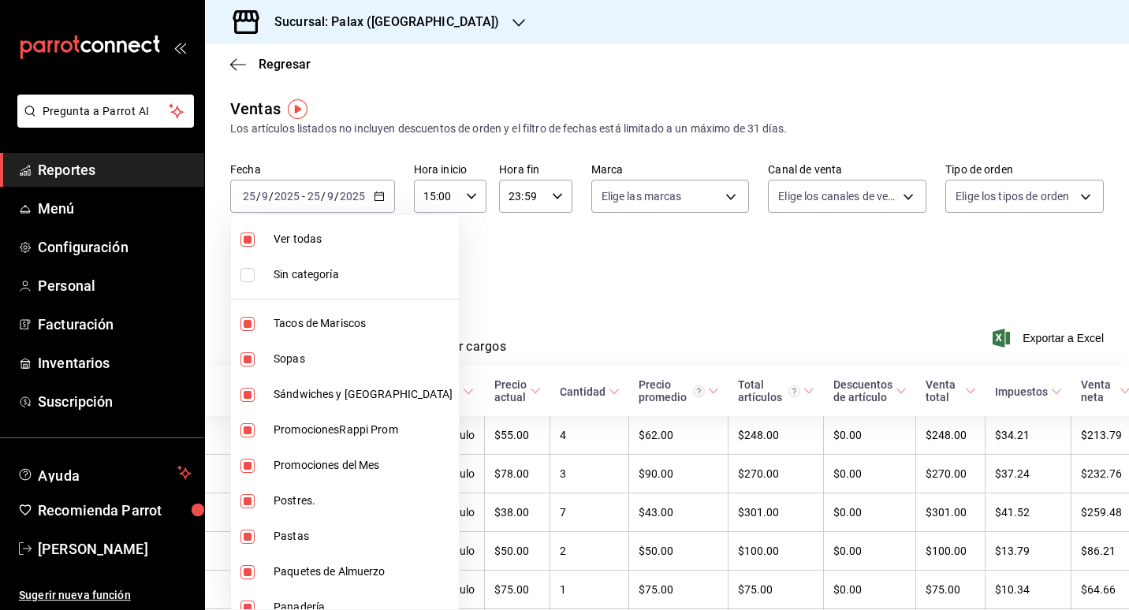
checkbox input "false"
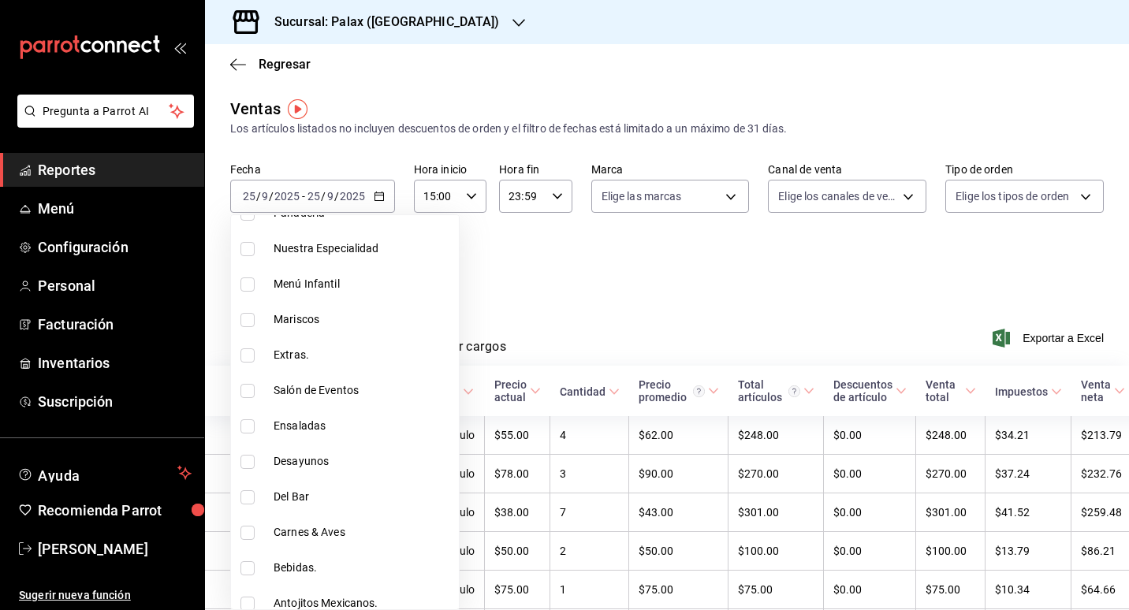
scroll to position [473, 0]
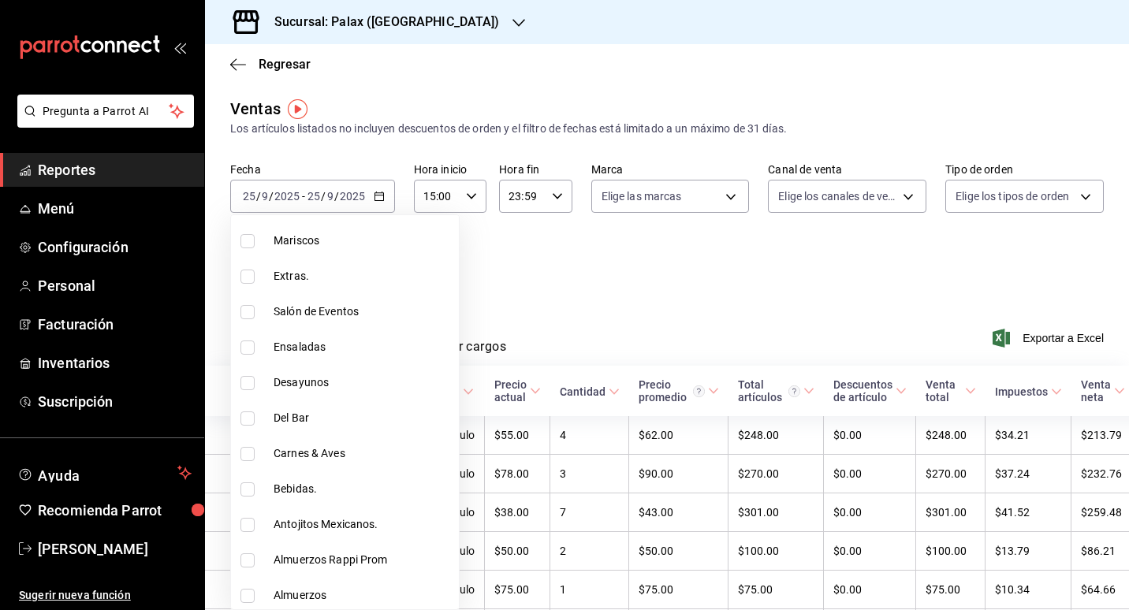
click at [311, 412] on span "Del Bar" at bounding box center [363, 418] width 179 height 17
type input "e5fa14e2-c7bb-4afd-b0cf-6d1a2447c4a1"
checkbox input "true"
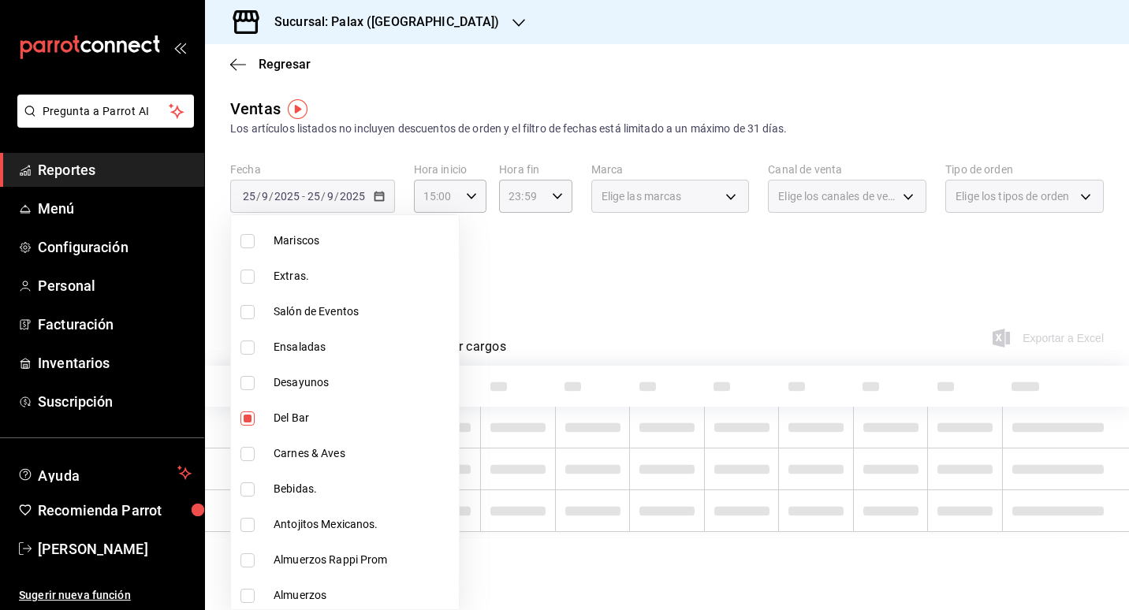
scroll to position [552, 0]
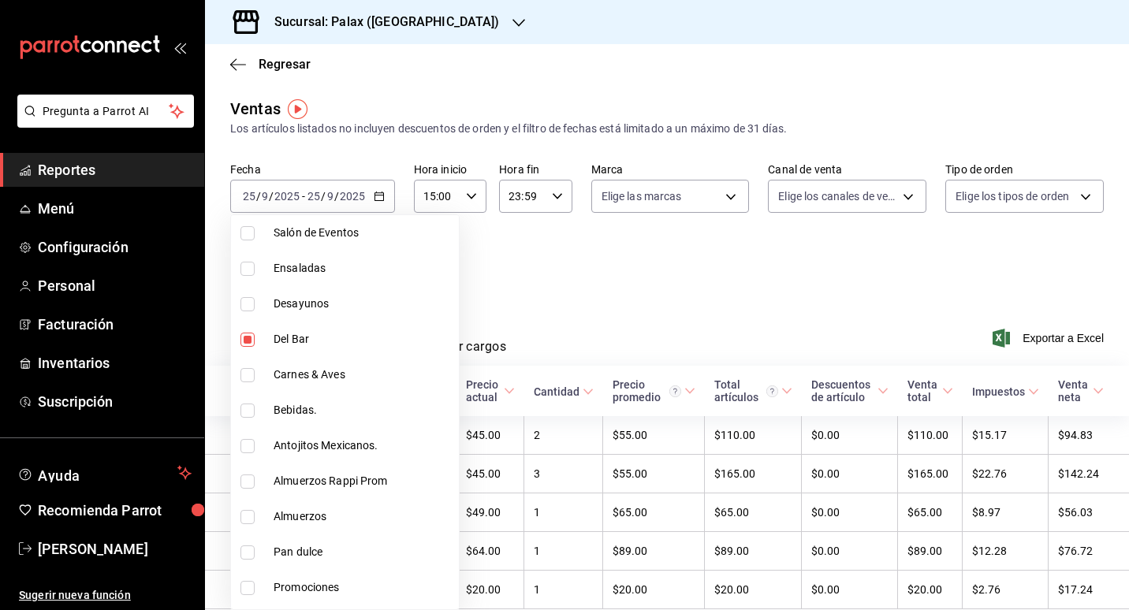
click at [304, 409] on span "Bebidas." at bounding box center [363, 410] width 179 height 17
type input "e5fa14e2-c7bb-4afd-b0cf-6d1a2447c4a1,4b82141e-e12f-4992-9202-ab169af21a46"
checkbox input "true"
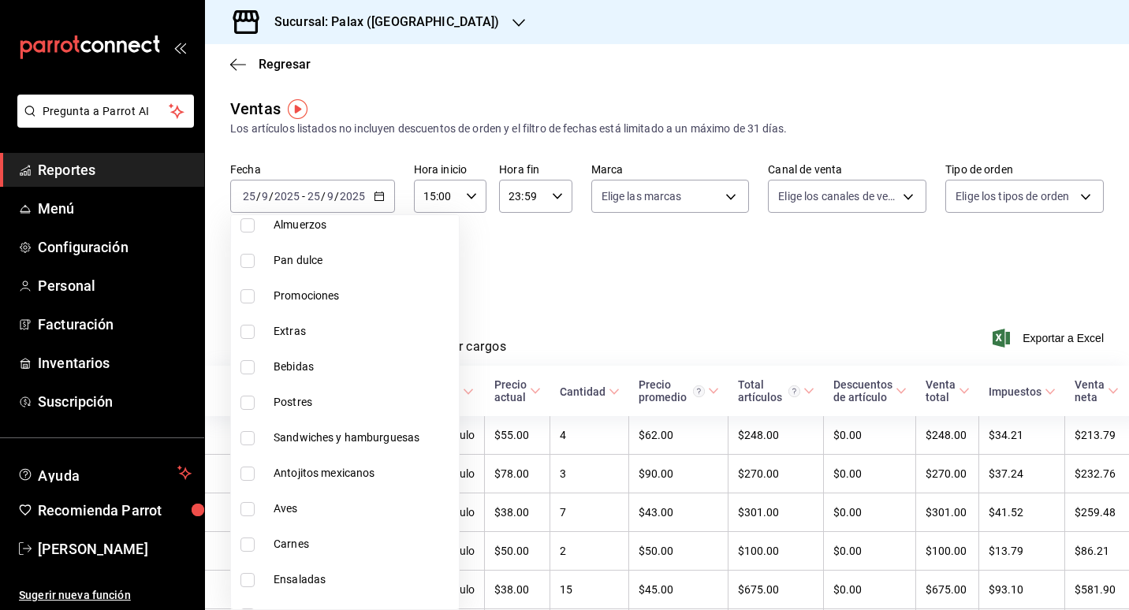
scroll to position [867, 0]
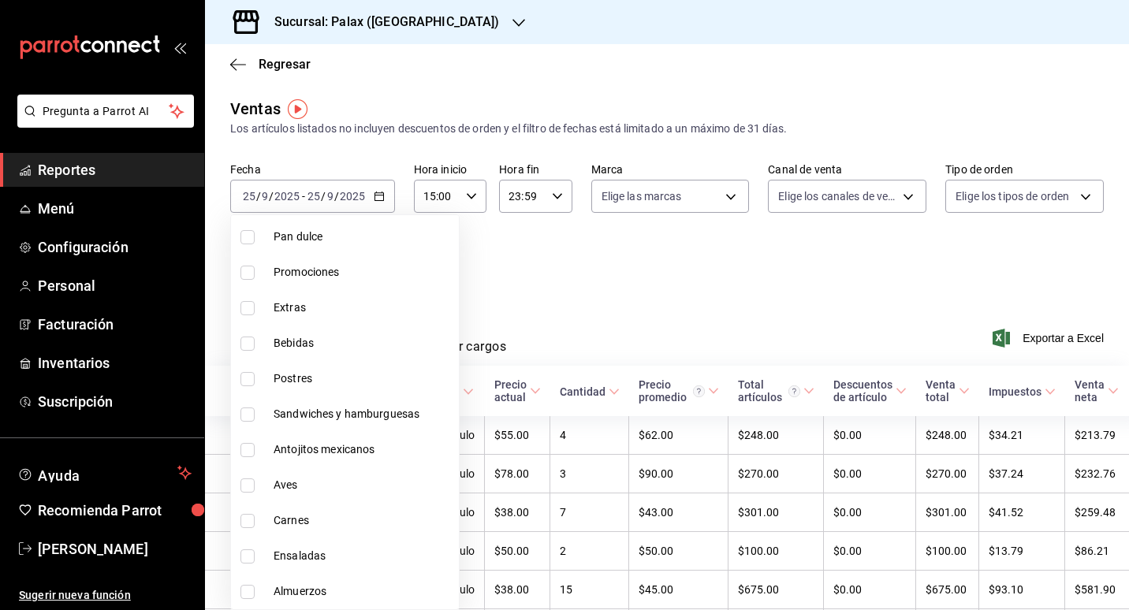
click at [297, 346] on span "Bebidas" at bounding box center [363, 343] width 179 height 17
type input "e5fa14e2-c7bb-4afd-b0cf-6d1a2447c4a1,4b82141e-e12f-4992-9202-ab169af21a46,298ad…"
checkbox input "true"
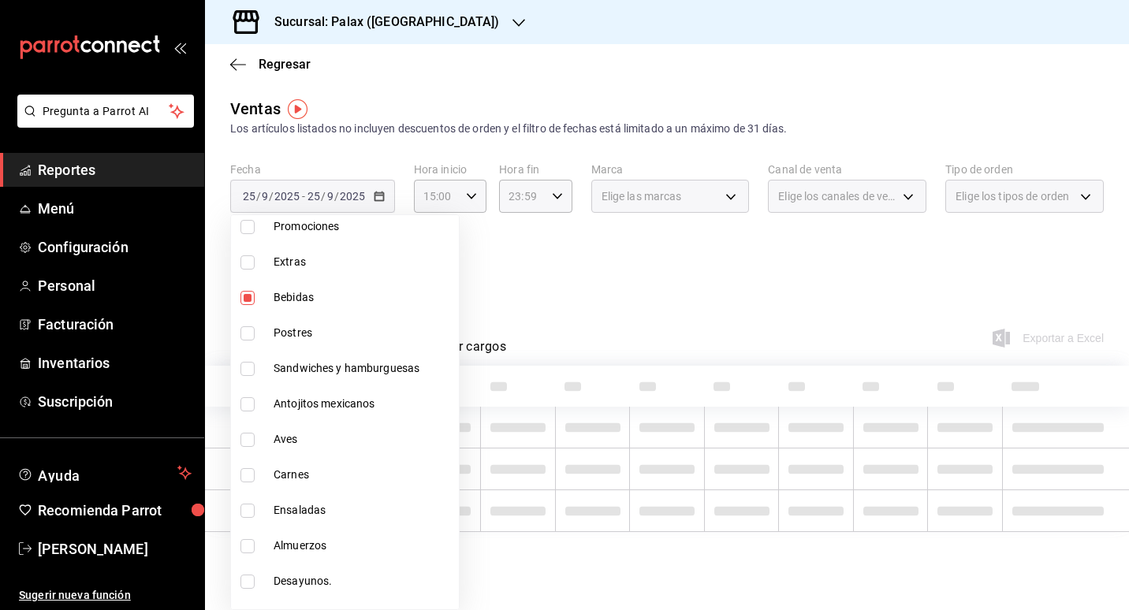
scroll to position [938, 0]
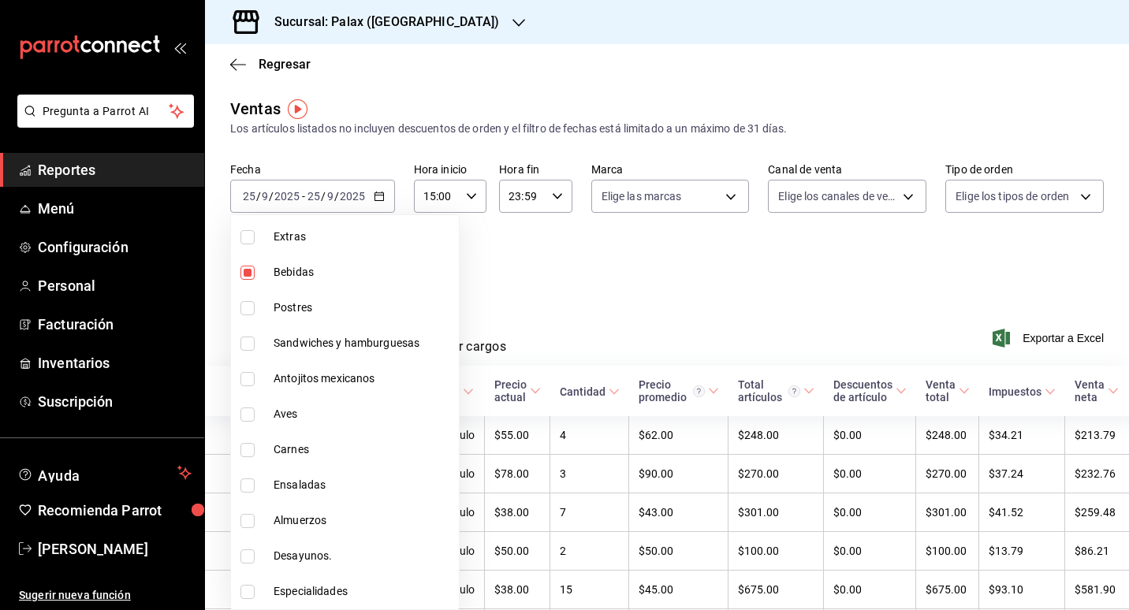
click at [606, 310] on div at bounding box center [564, 305] width 1129 height 610
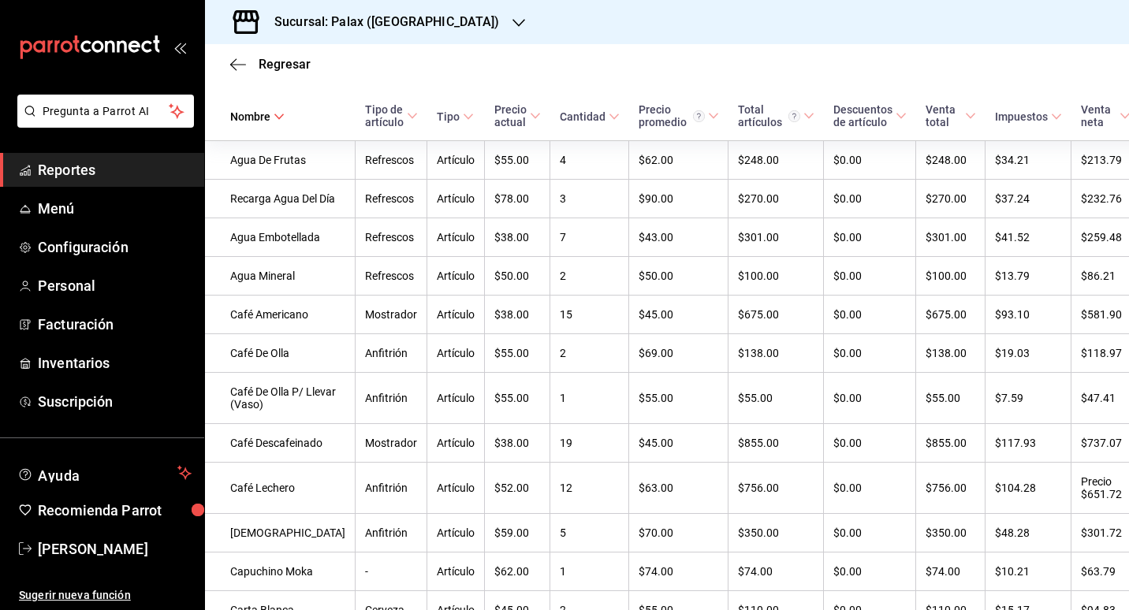
scroll to position [96, 0]
